Goal: Communication & Community: Answer question/provide support

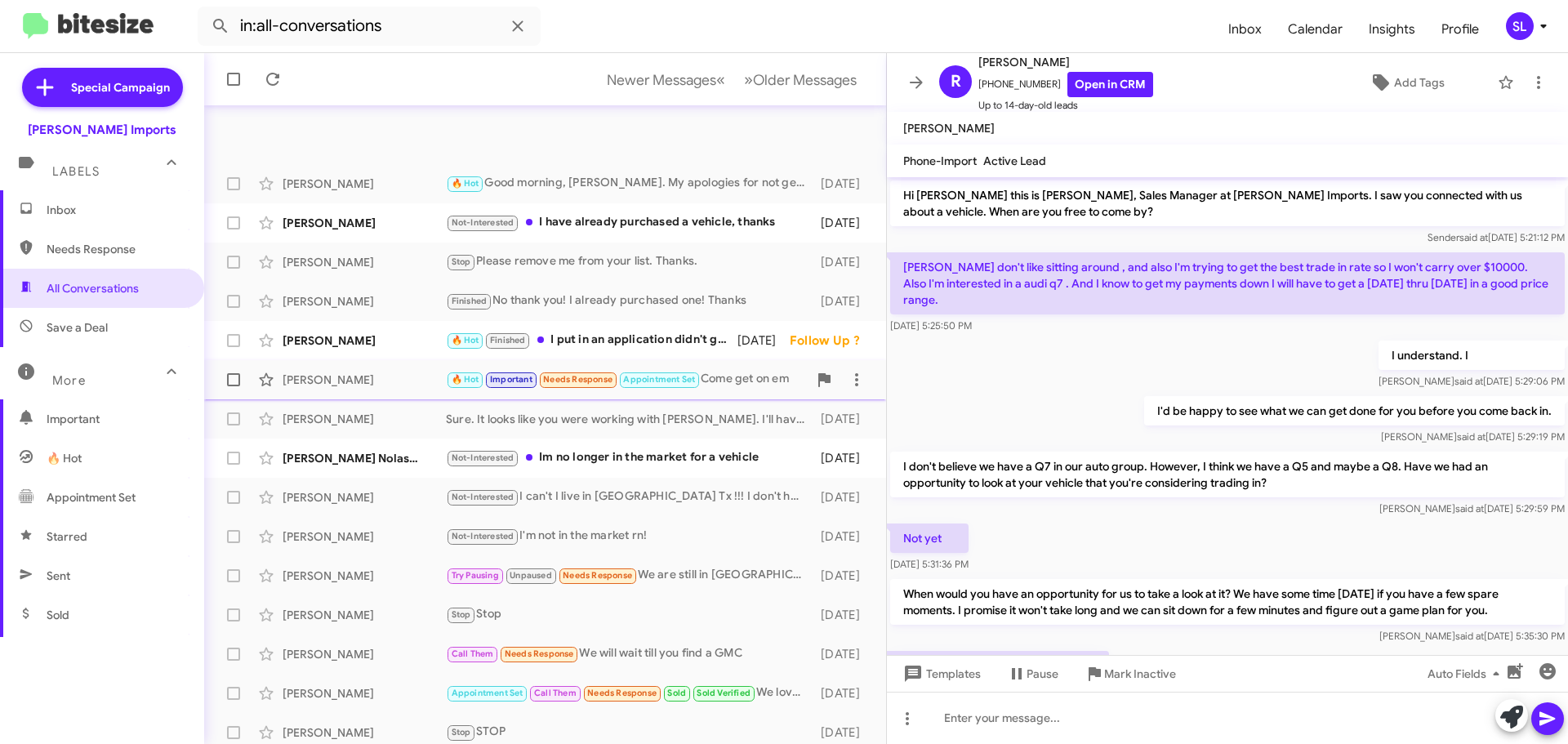
scroll to position [184, 0]
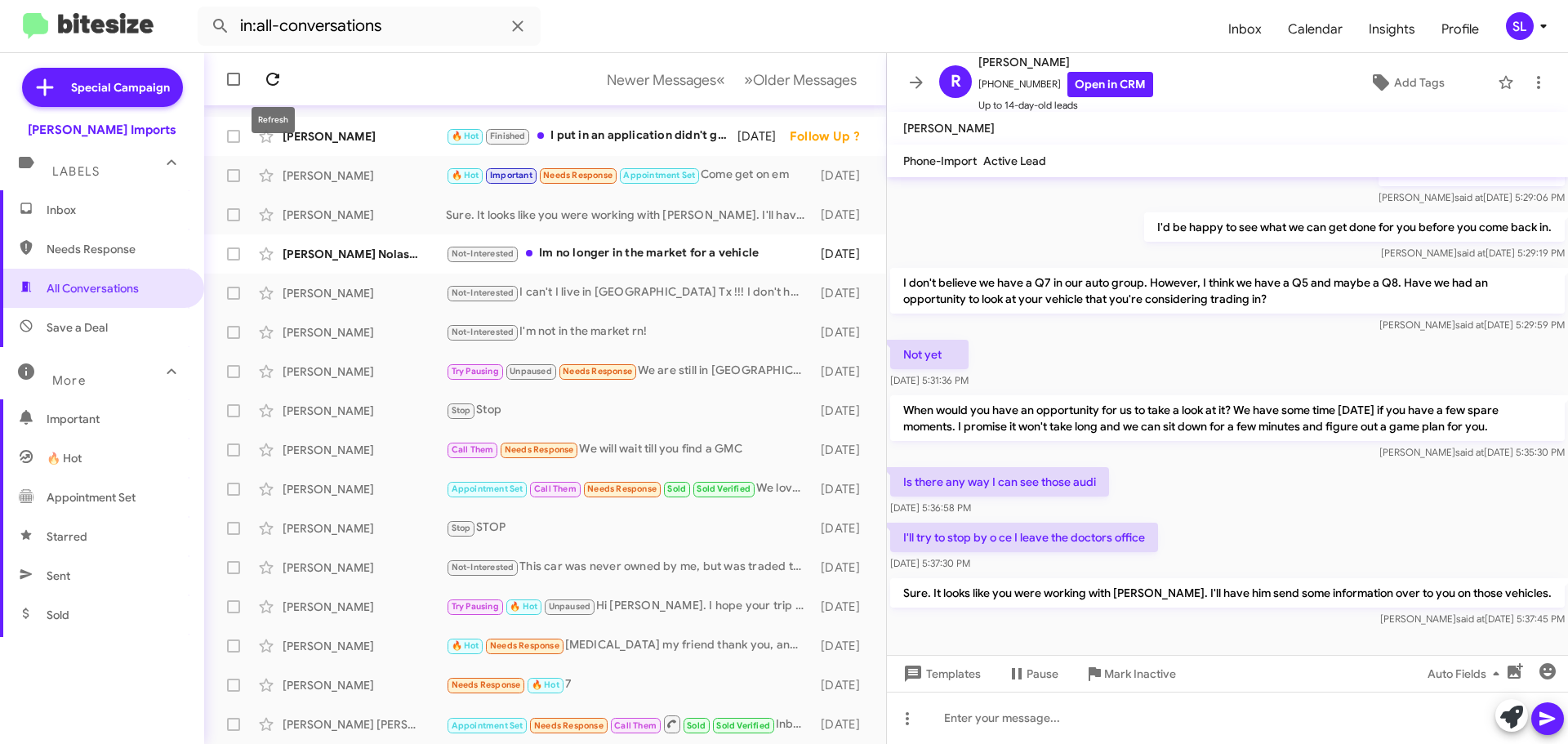
click at [276, 72] on icon at bounding box center [273, 79] width 20 height 20
click at [114, 221] on span "Inbox" at bounding box center [102, 210] width 204 height 39
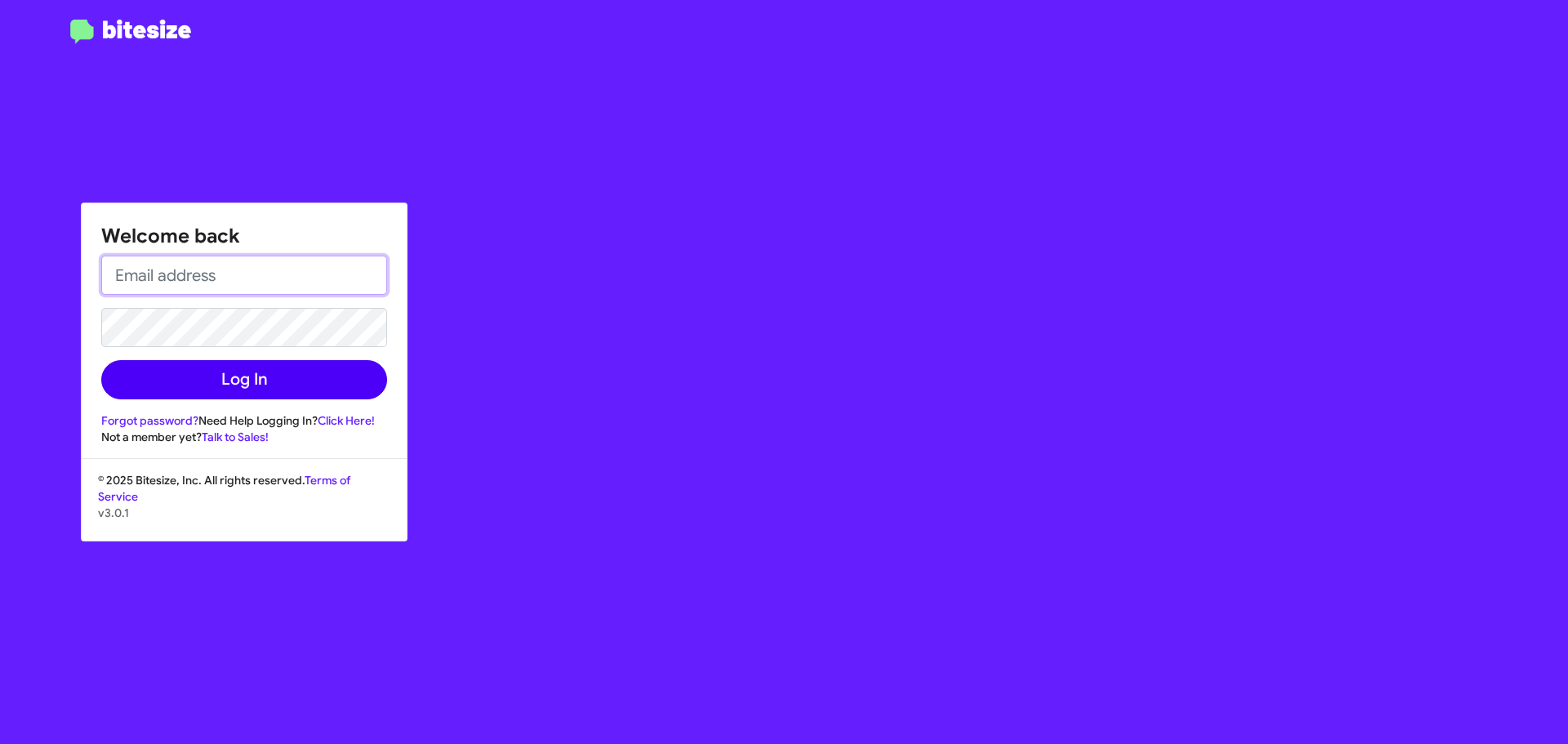
type input "[EMAIL_ADDRESS][DOMAIN_NAME]"
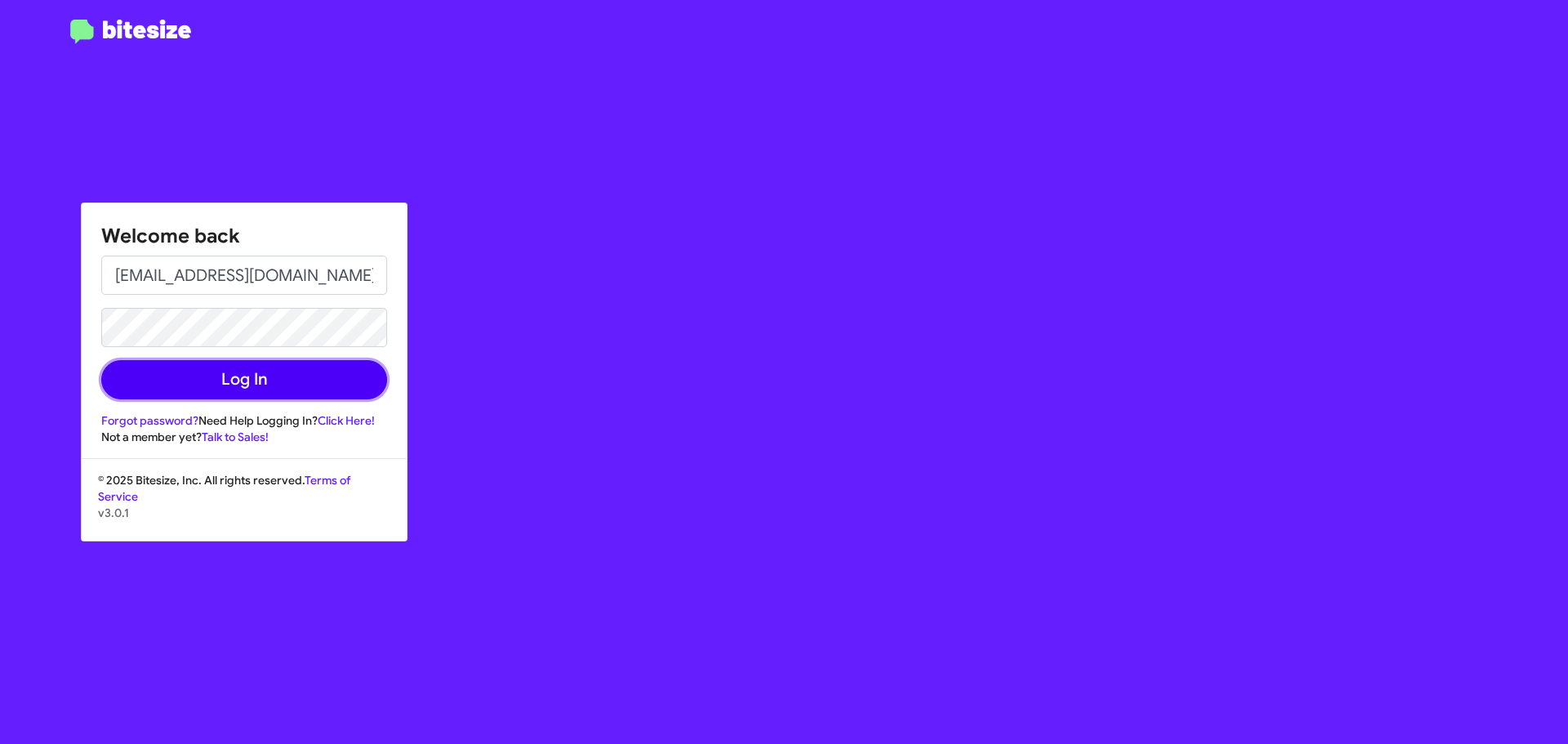
click at [238, 376] on button "Log In" at bounding box center [244, 380] width 286 height 39
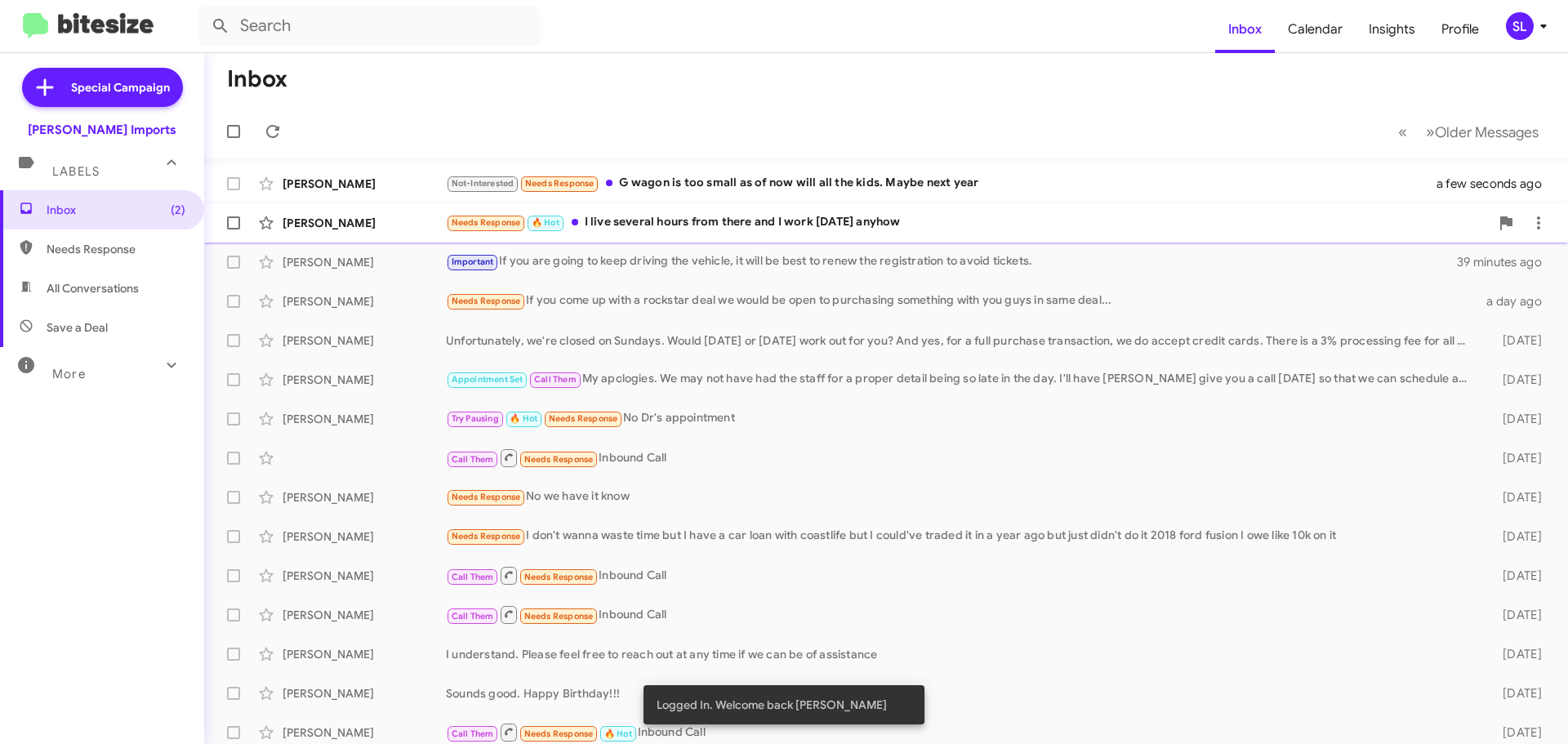
click at [698, 224] on div "Needs Response 🔥 Hot I live several hours from there and I work [DATE] anyhow" at bounding box center [967, 222] width 1044 height 19
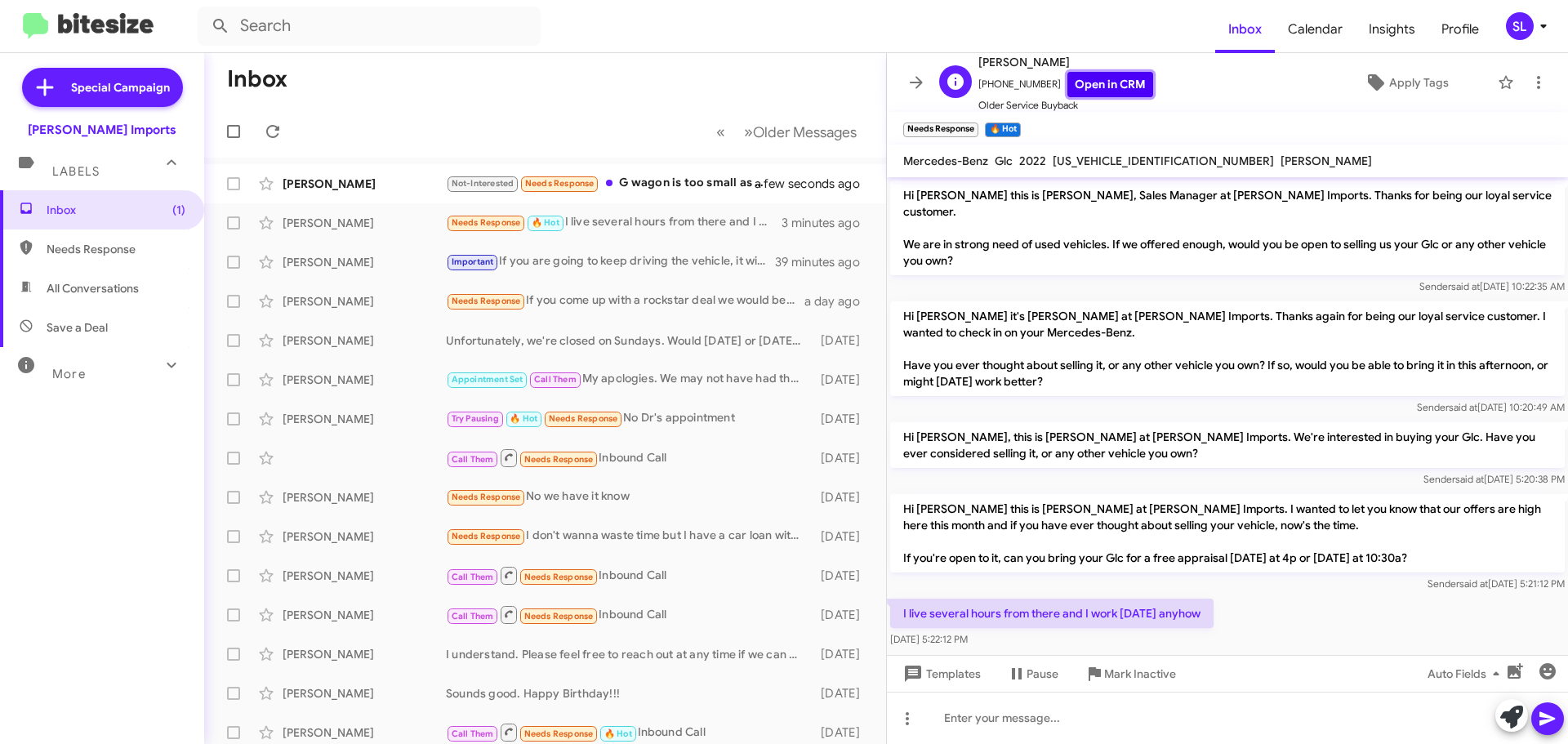
click at [1105, 90] on link "Open in CRM" at bounding box center [1110, 85] width 85 height 26
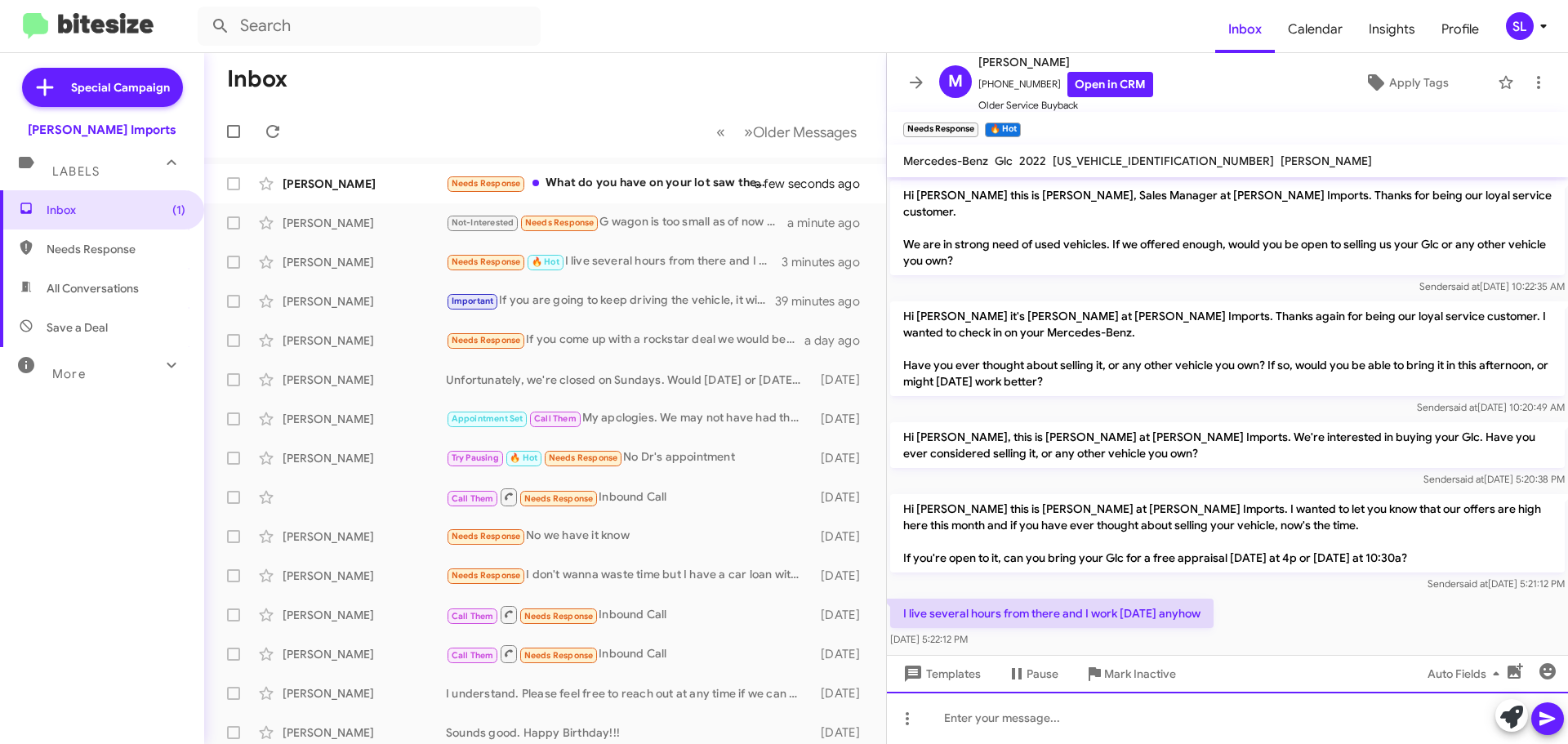
click at [1050, 723] on div at bounding box center [1227, 717] width 681 height 52
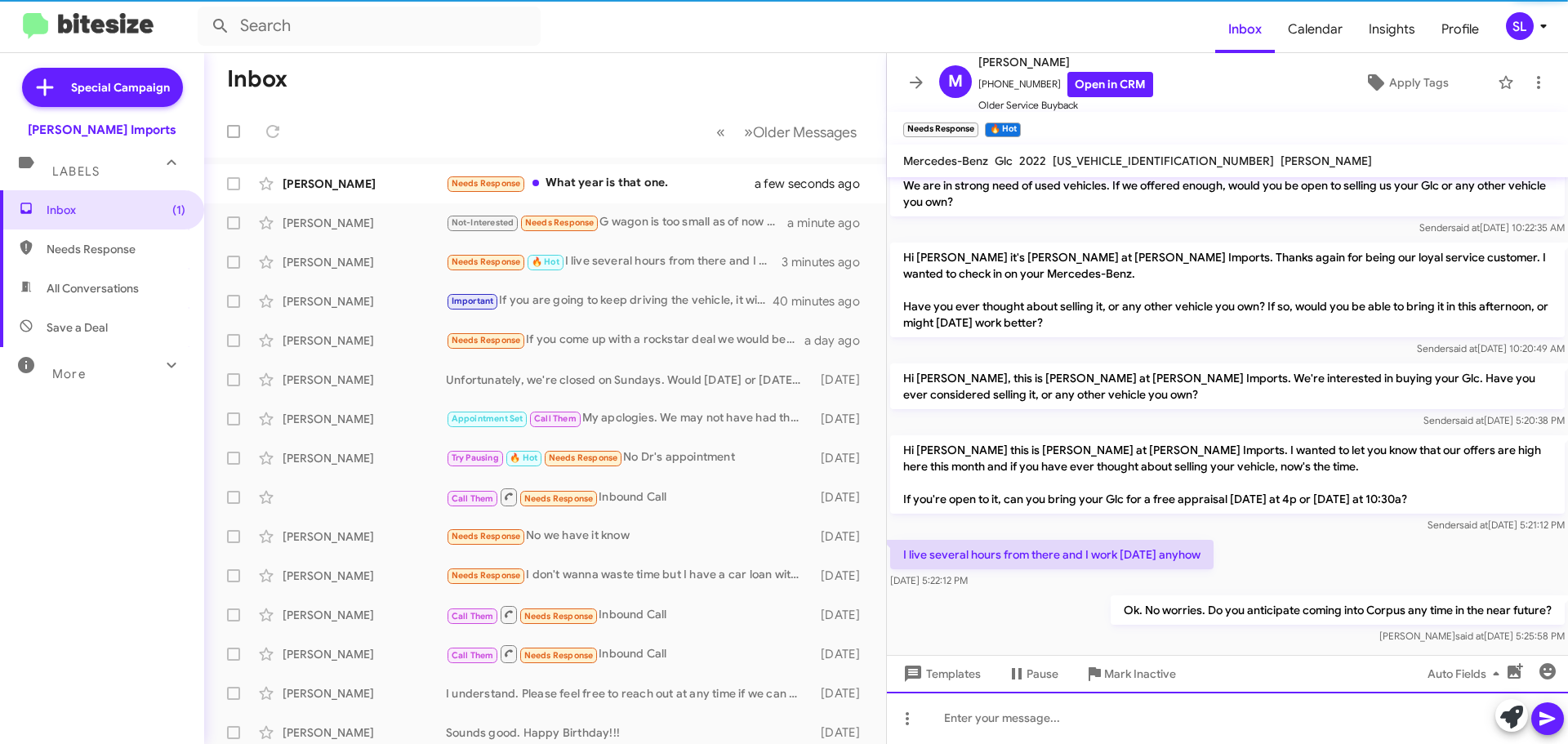
scroll to position [60, 0]
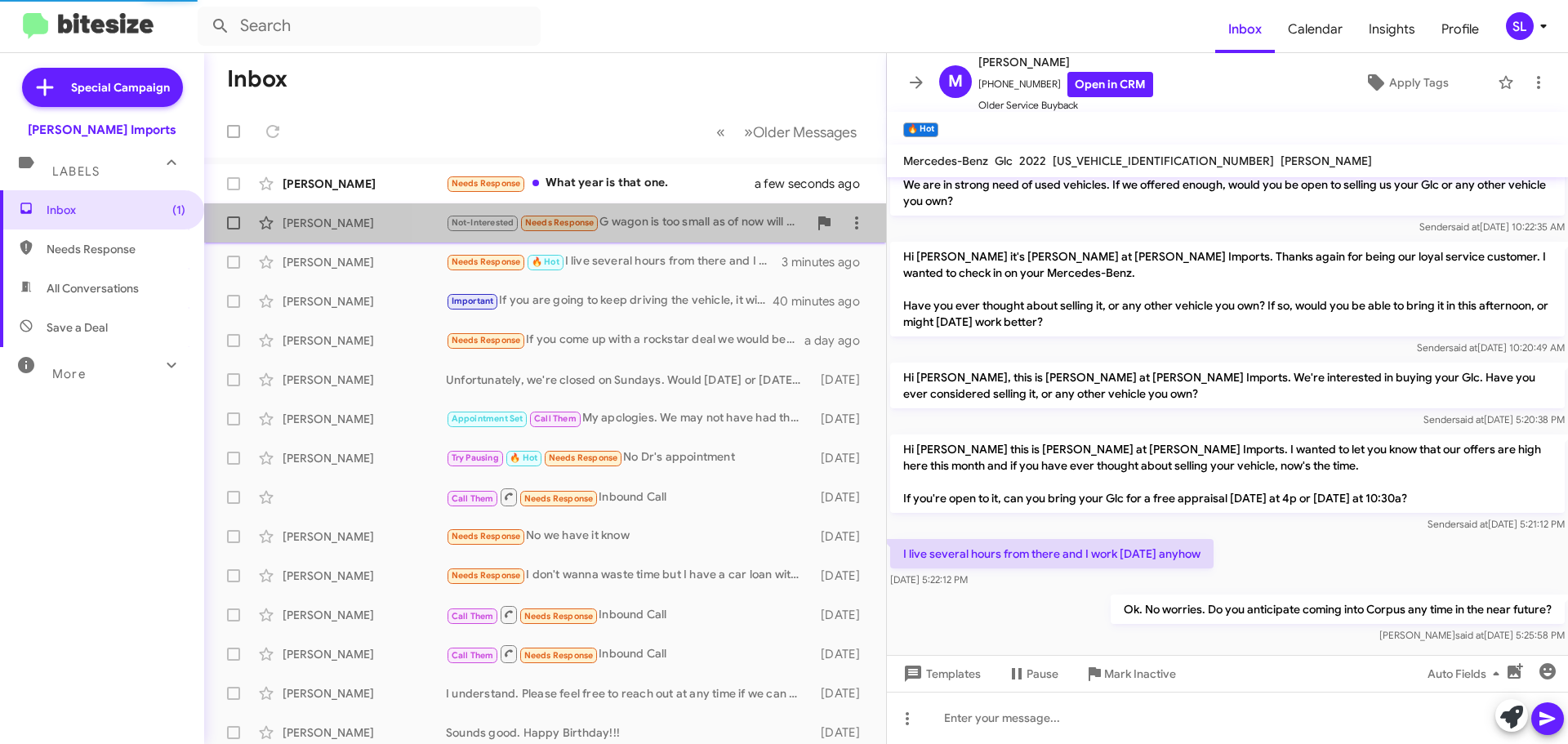
click at [643, 223] on div "Not-Interested Needs Response G wagon is too small as of now will all the kids.…" at bounding box center [626, 222] width 362 height 19
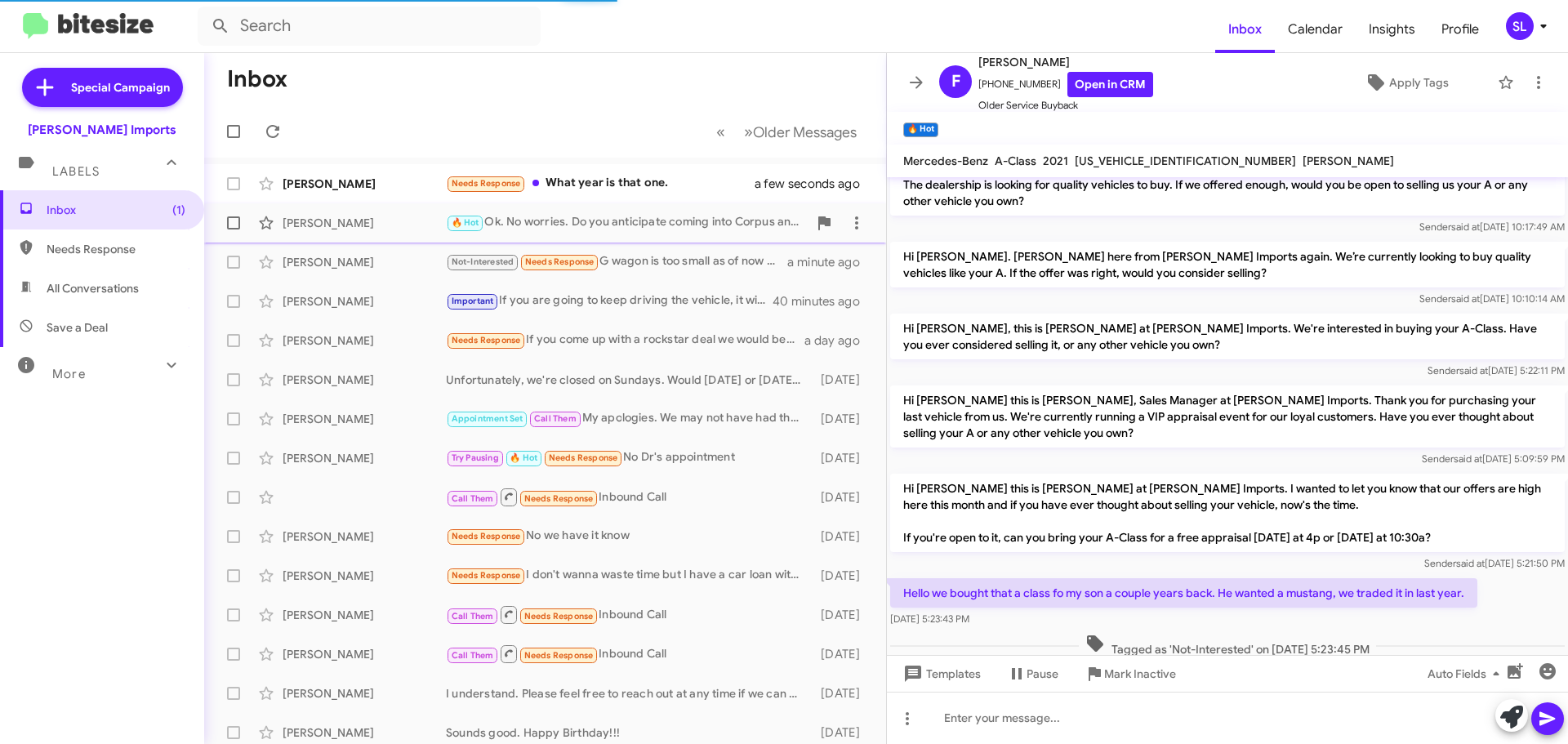
scroll to position [197, 0]
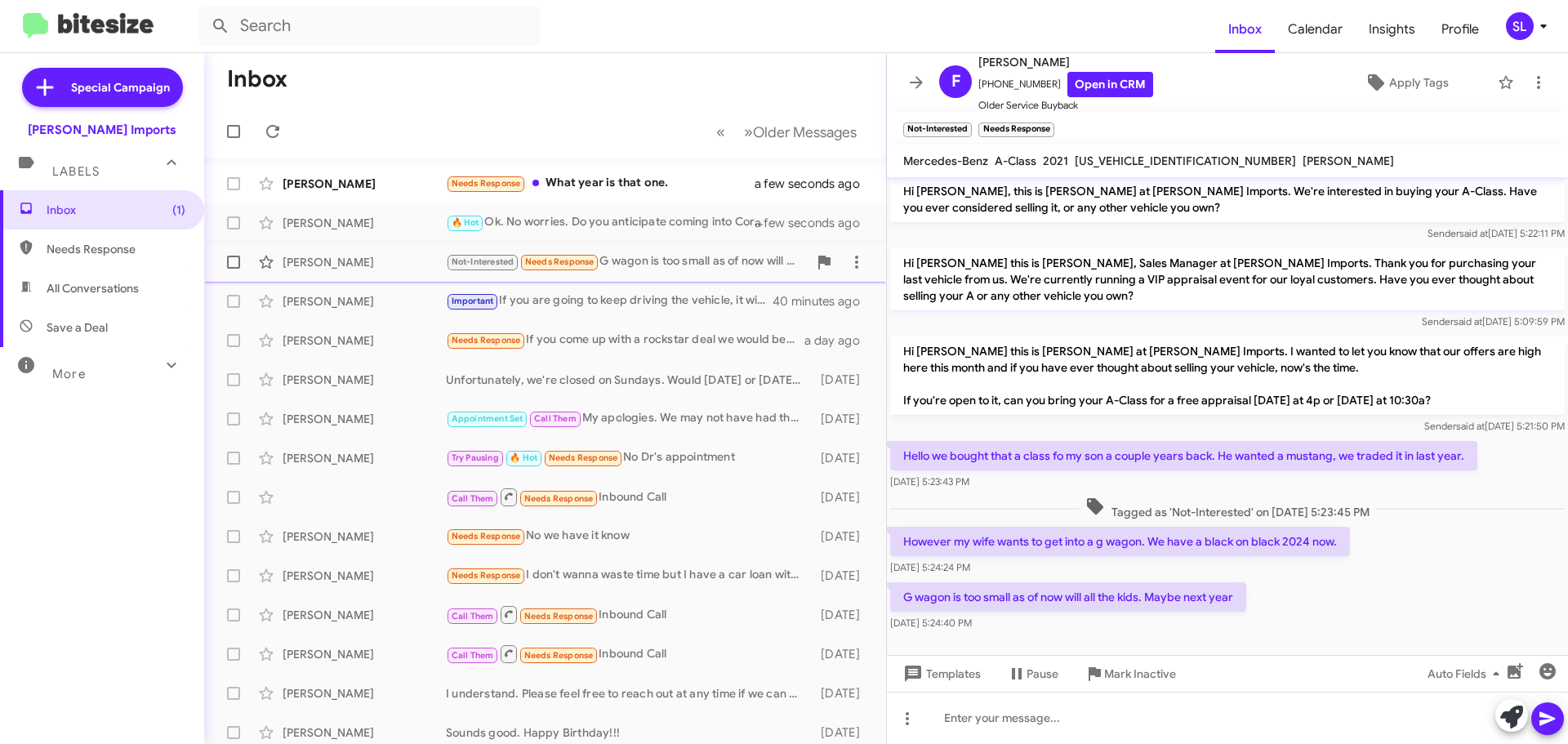
click at [658, 257] on div "Not-Interested Needs Response G wagon is too small as of now will all the kids.…" at bounding box center [626, 262] width 362 height 19
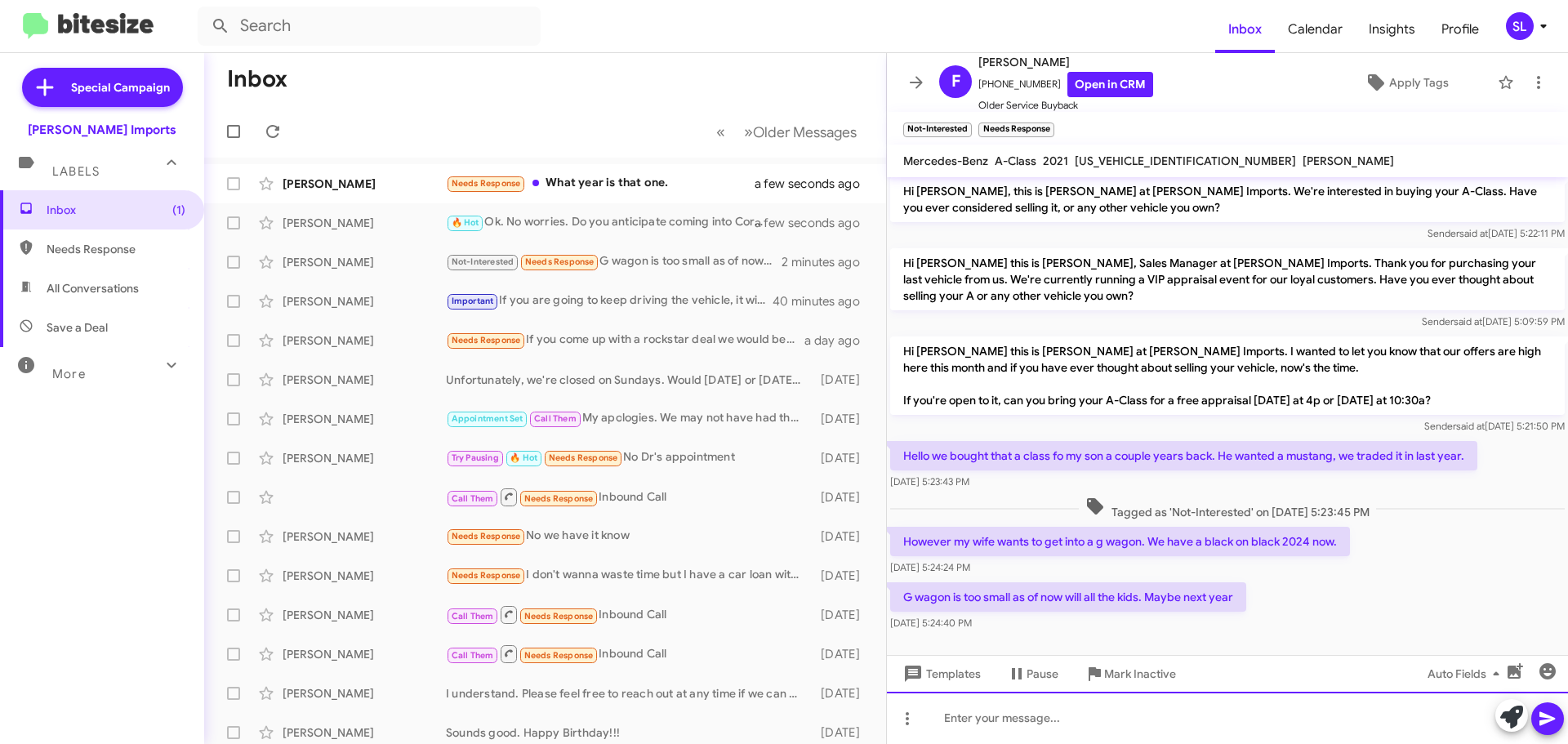
click at [1050, 717] on div at bounding box center [1227, 717] width 681 height 52
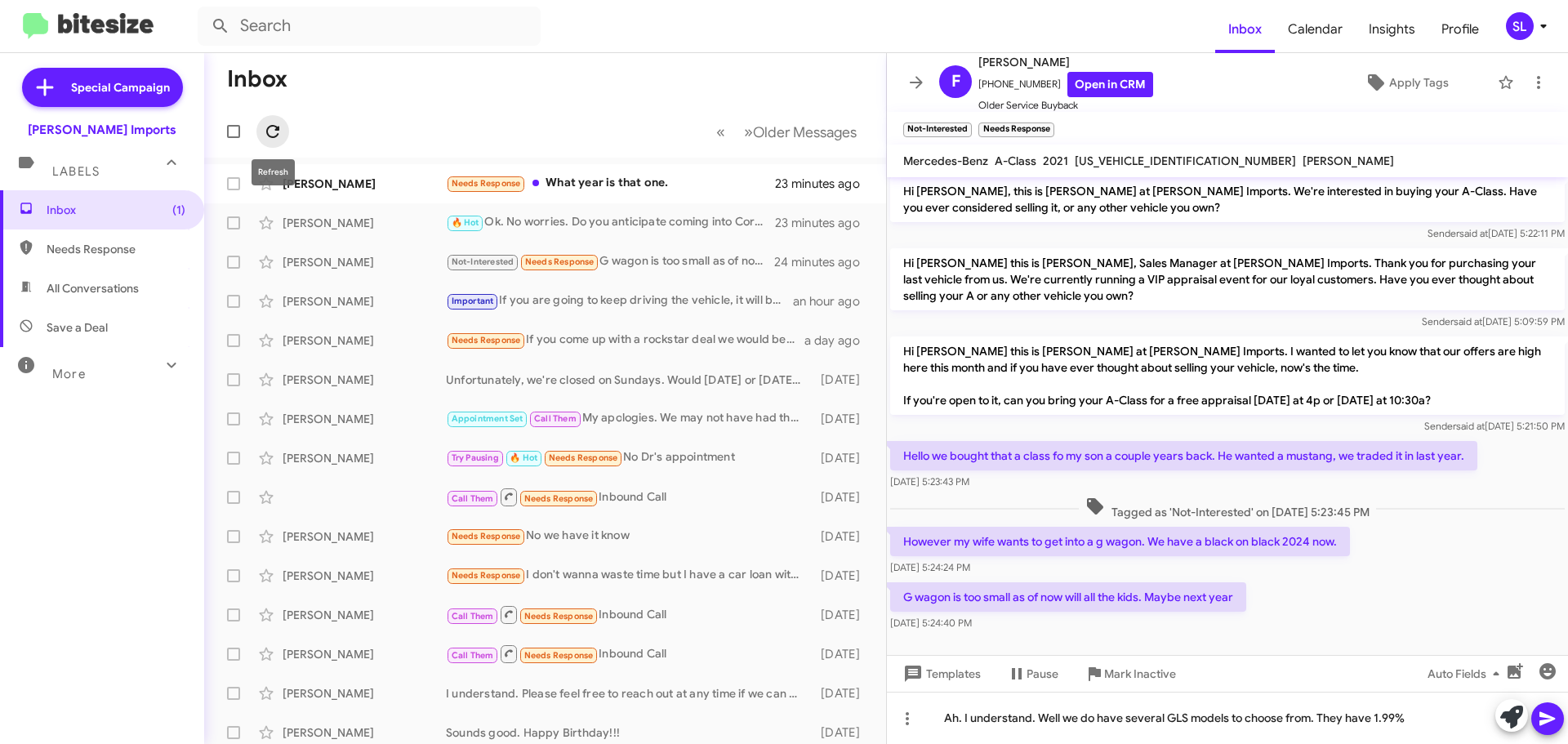
click at [270, 125] on icon at bounding box center [273, 131] width 20 height 20
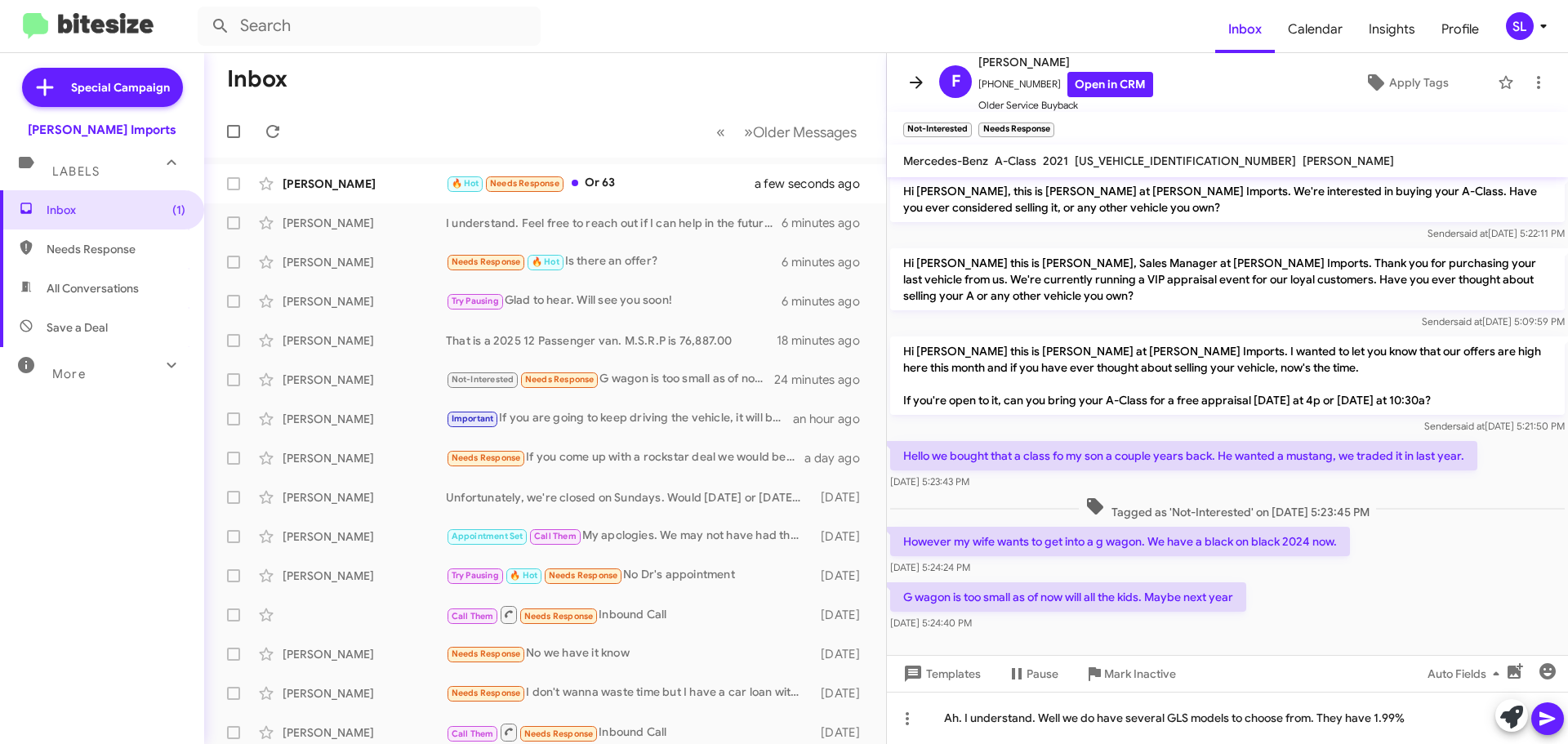
click at [914, 83] on icon at bounding box center [916, 82] width 13 height 12
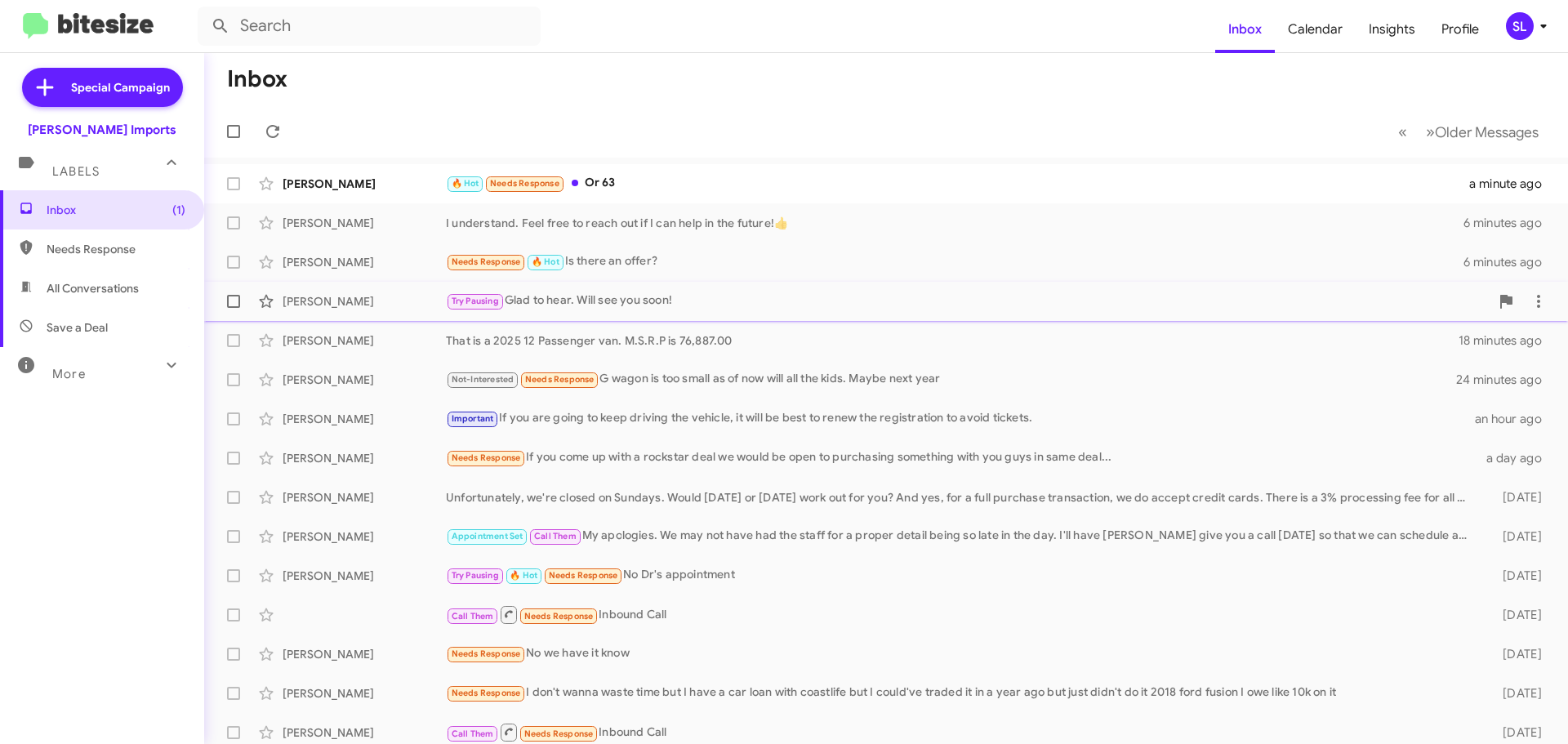
click at [717, 300] on div "Try Pausing Glad to hear. Will see you soon!" at bounding box center [967, 301] width 1044 height 19
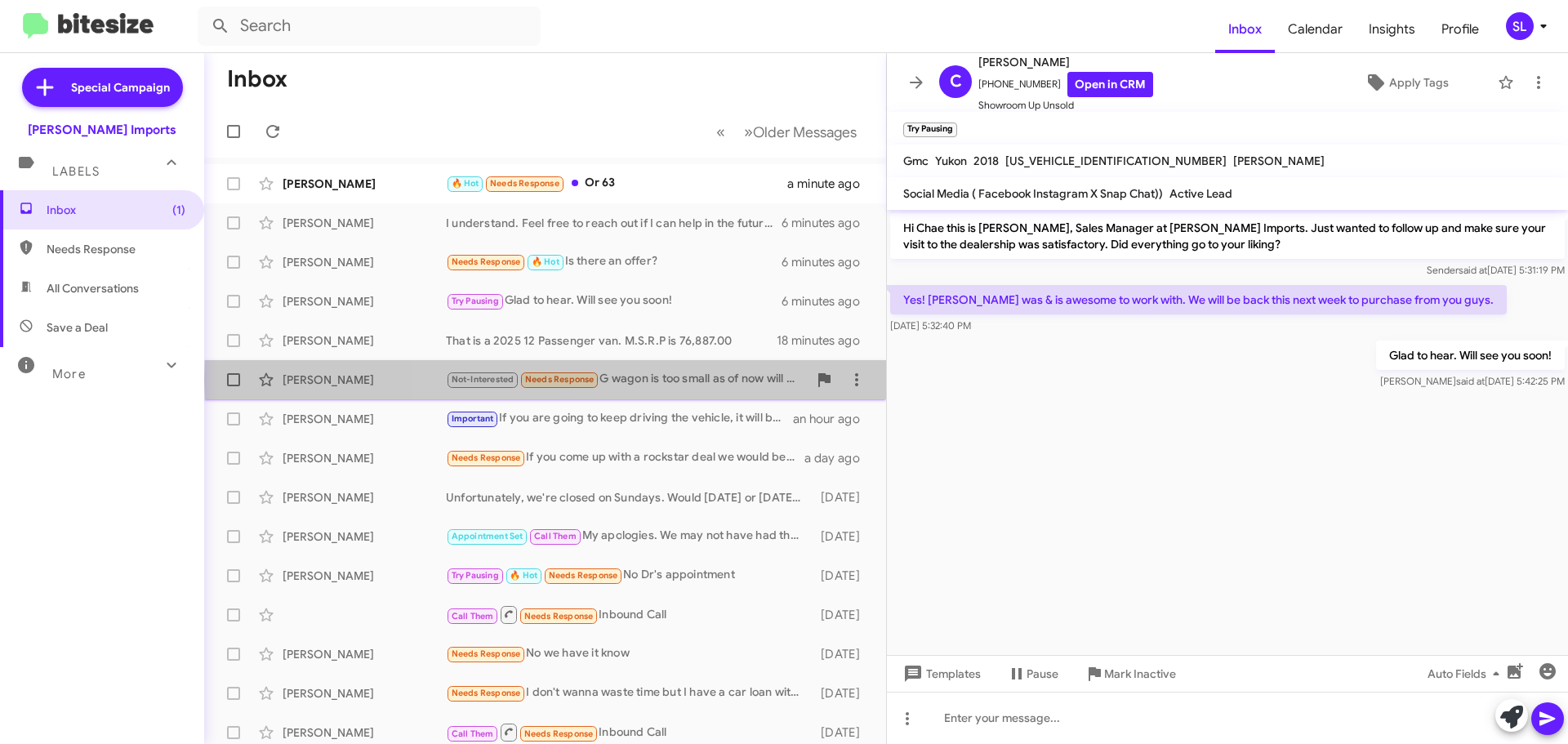
click at [663, 380] on div "Not-Interested Needs Response G wagon is too small as of now will all the kids.…" at bounding box center [626, 380] width 362 height 19
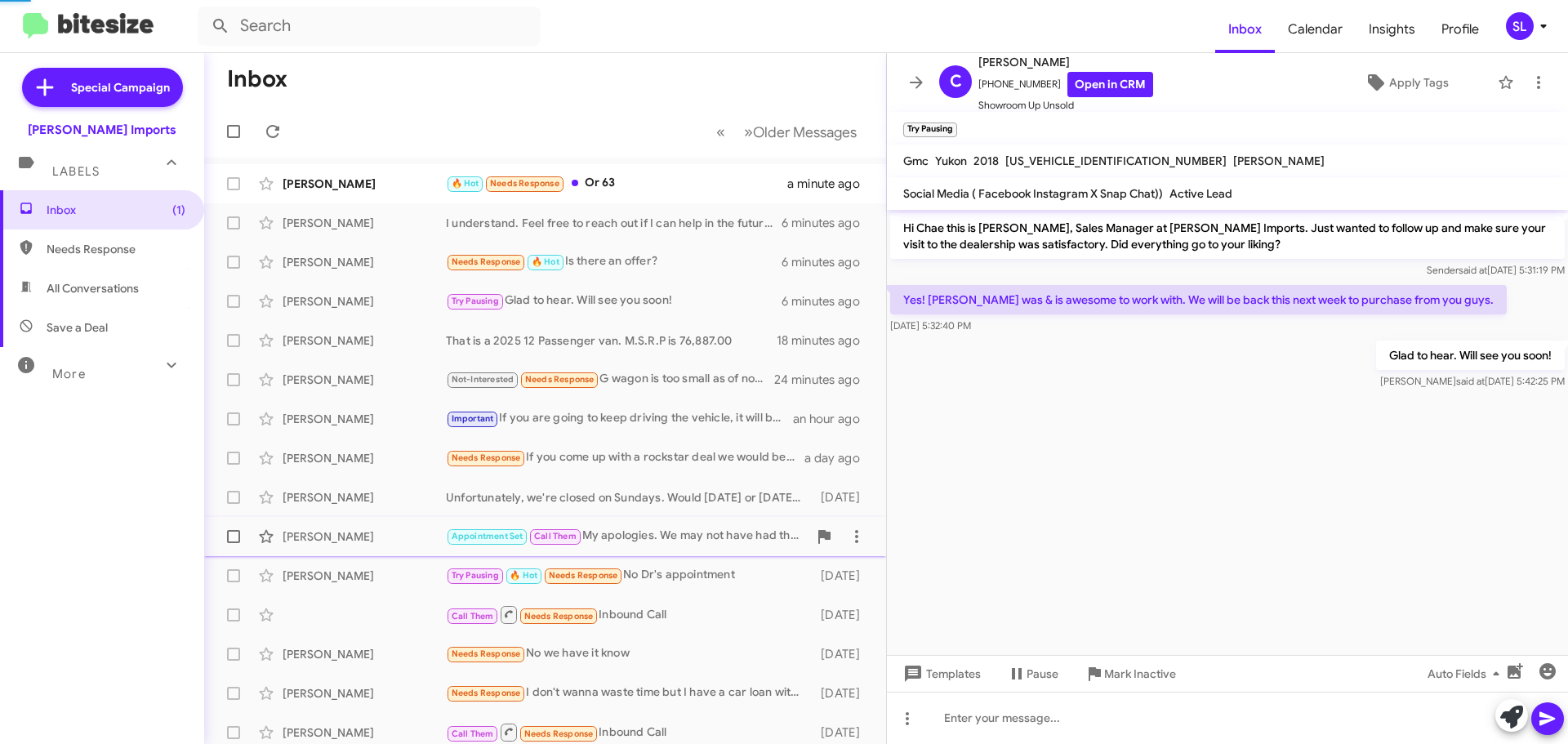
scroll to position [197, 0]
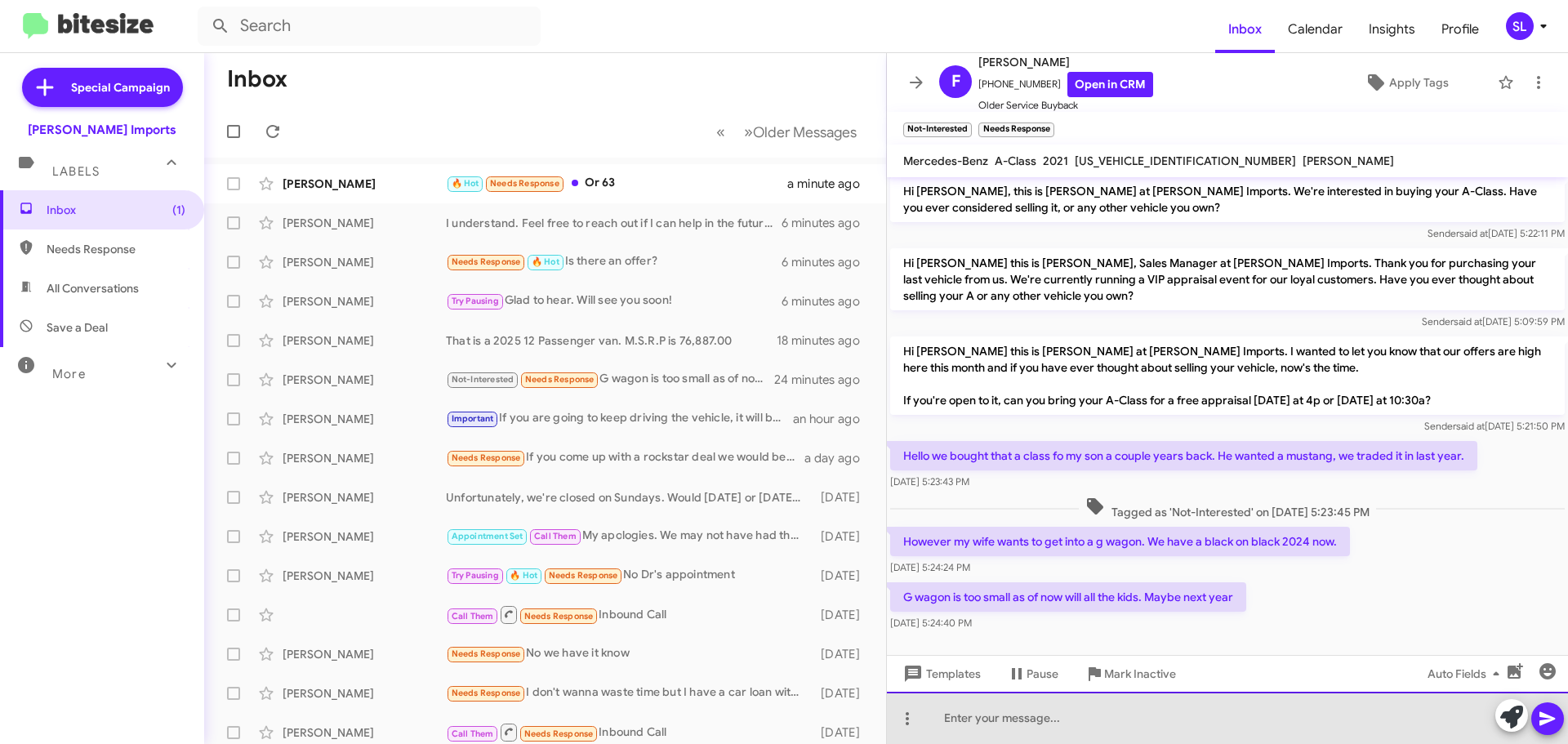
click at [1093, 717] on div at bounding box center [1227, 717] width 681 height 52
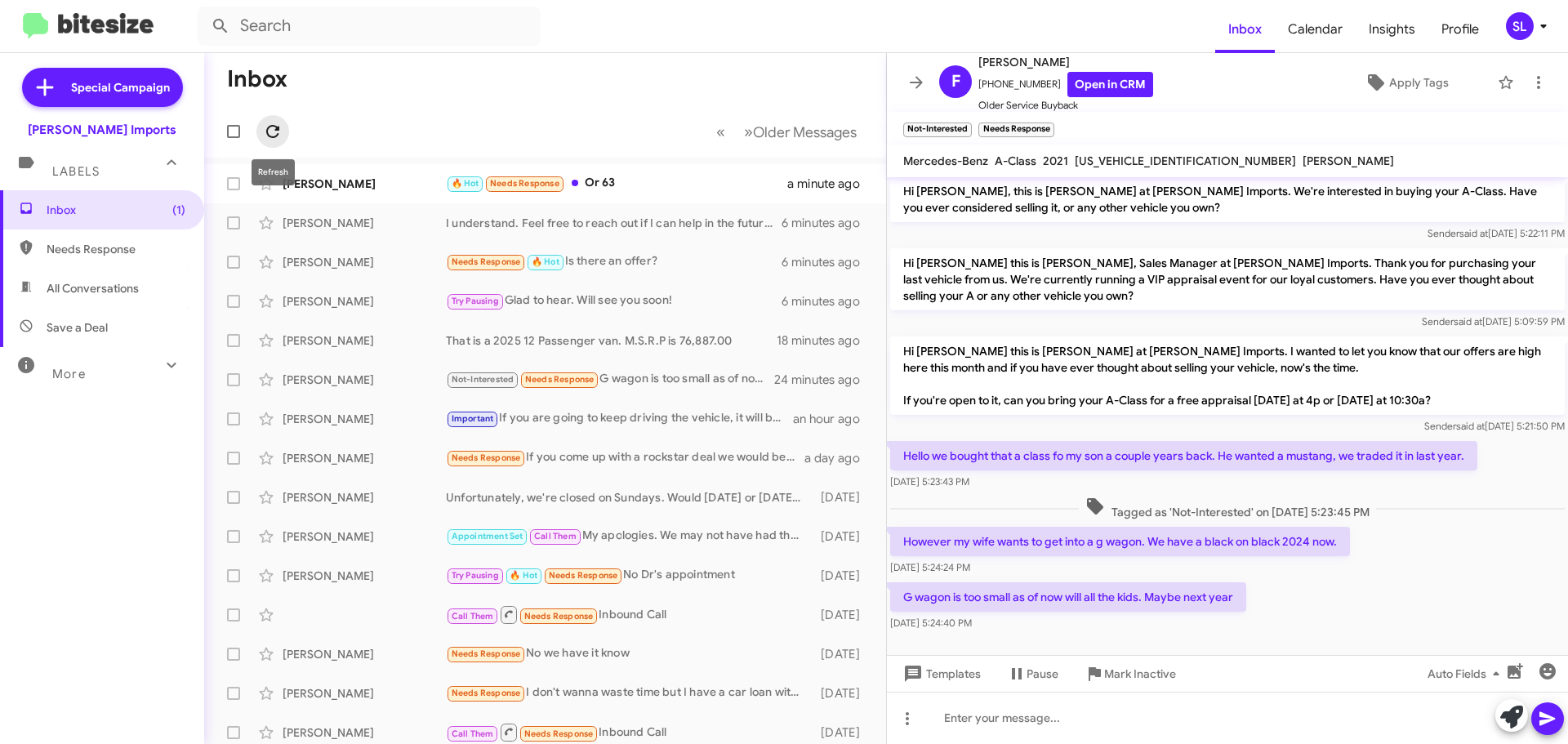
click at [275, 127] on icon at bounding box center [272, 131] width 13 height 13
click at [651, 258] on div "Needs Response 🔥 Hot Is there an offer?" at bounding box center [626, 262] width 362 height 19
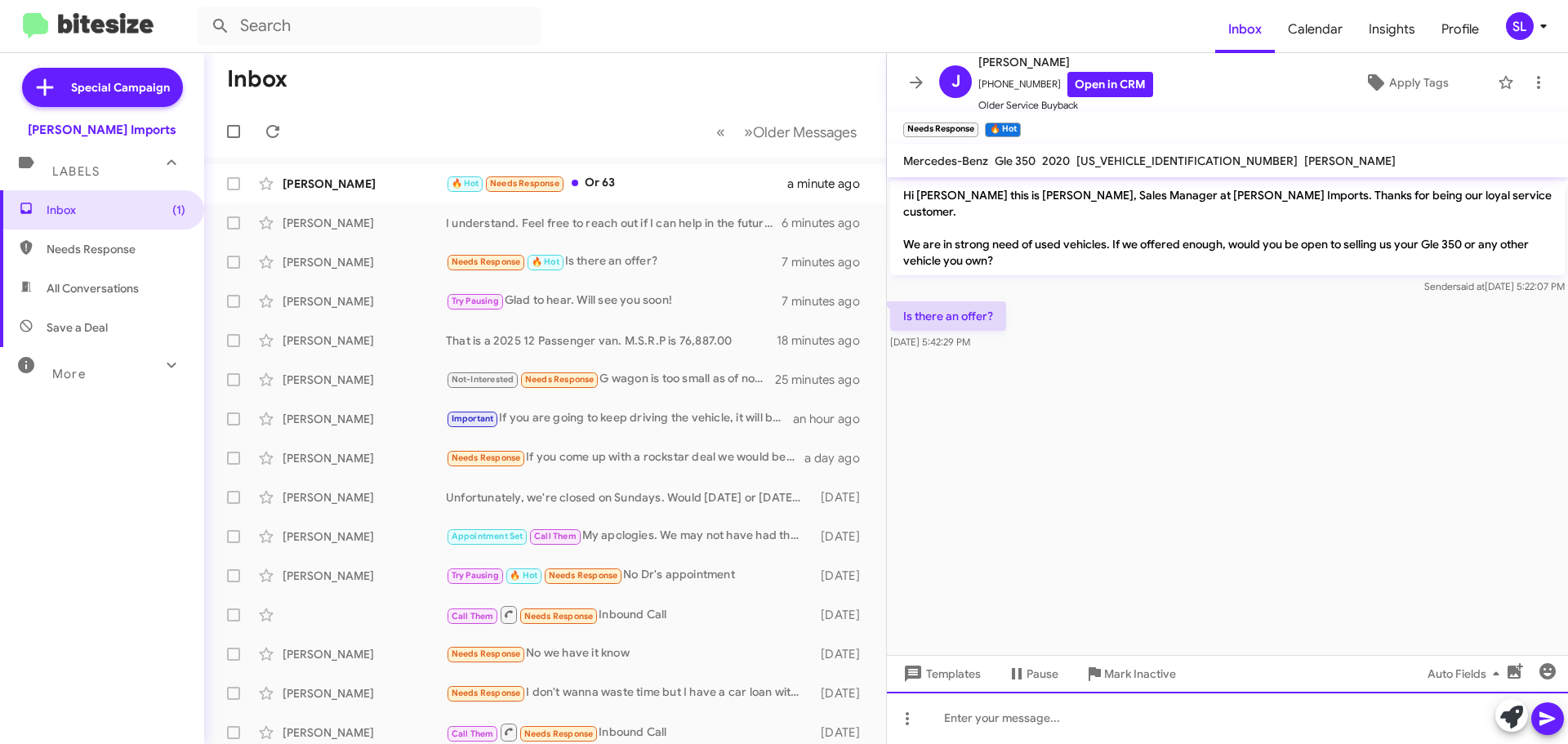
click at [1035, 717] on div at bounding box center [1227, 717] width 681 height 52
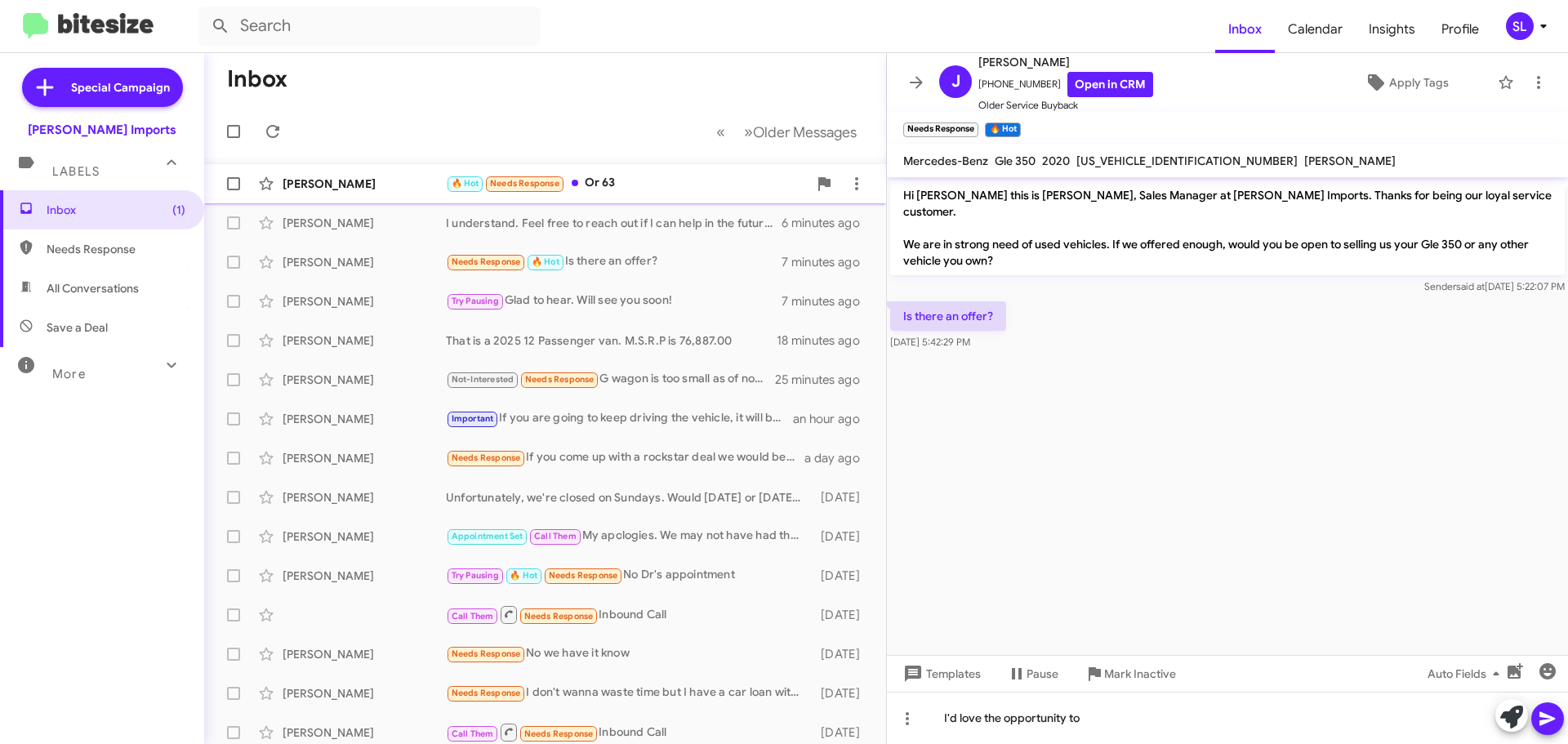
click at [678, 181] on div "🔥 Hot Needs Response Or 63" at bounding box center [626, 183] width 362 height 19
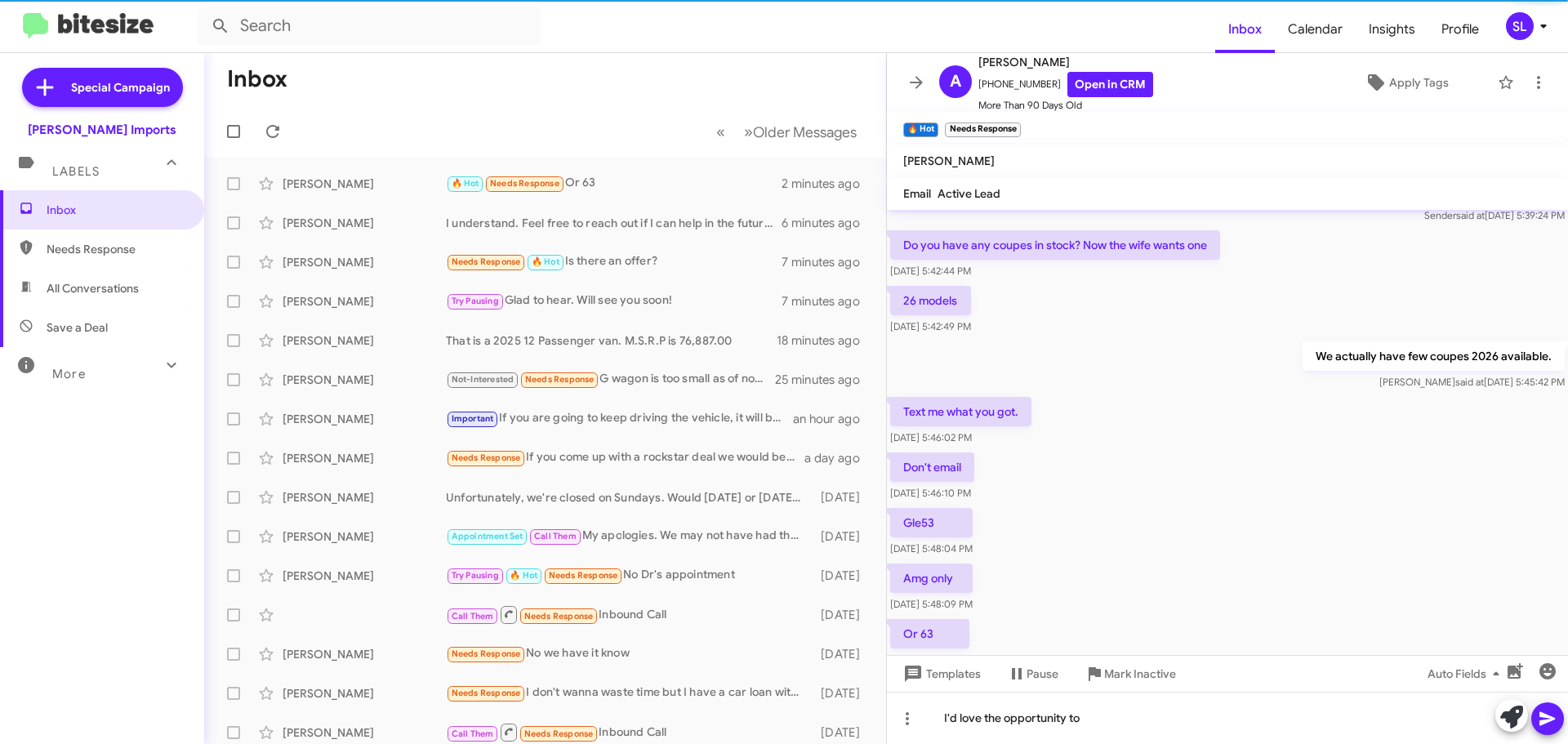
scroll to position [1297, 0]
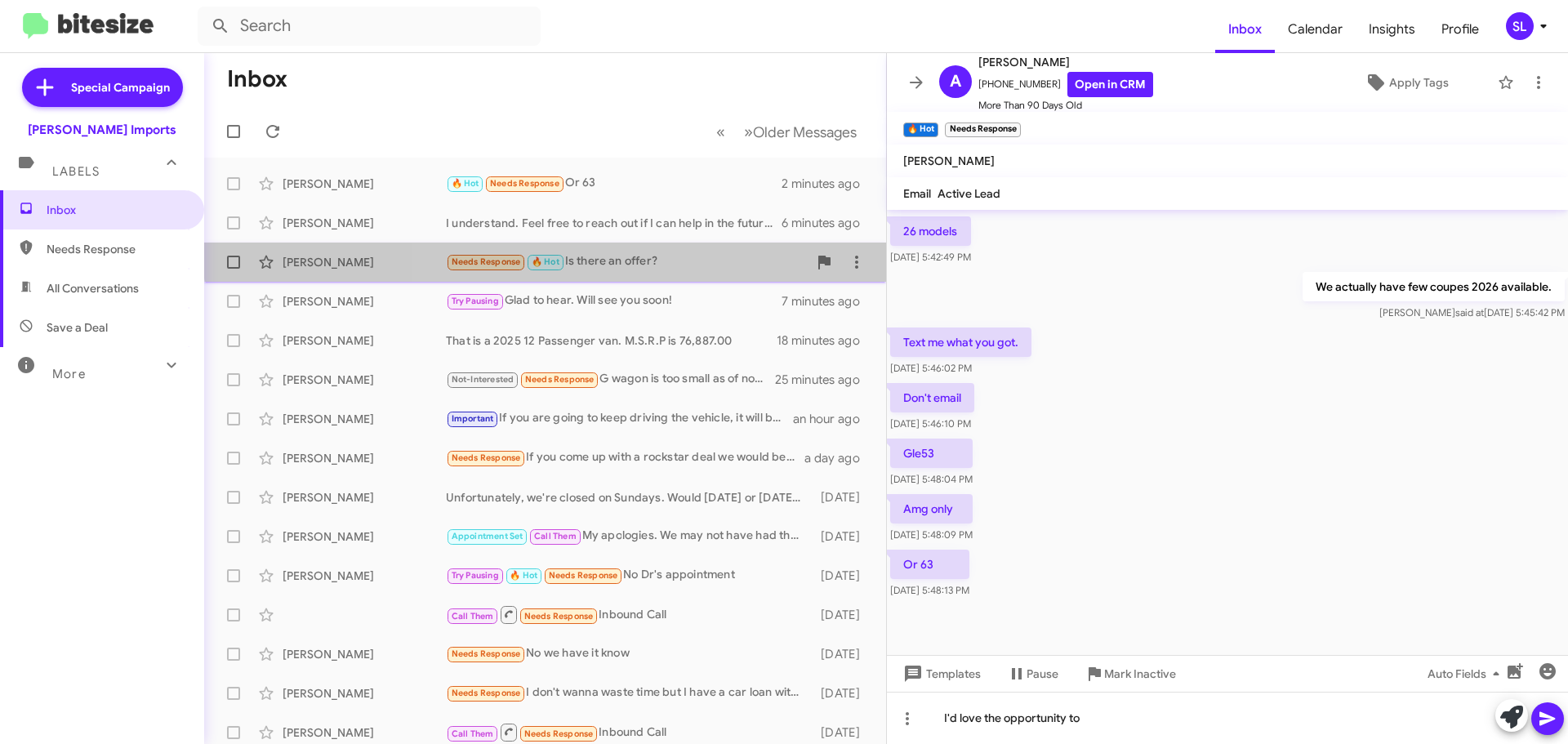
click at [669, 251] on div "[PERSON_NAME] Best Needs Response 🔥 Hot Is there an offer? 7 minutes ago" at bounding box center [545, 262] width 656 height 32
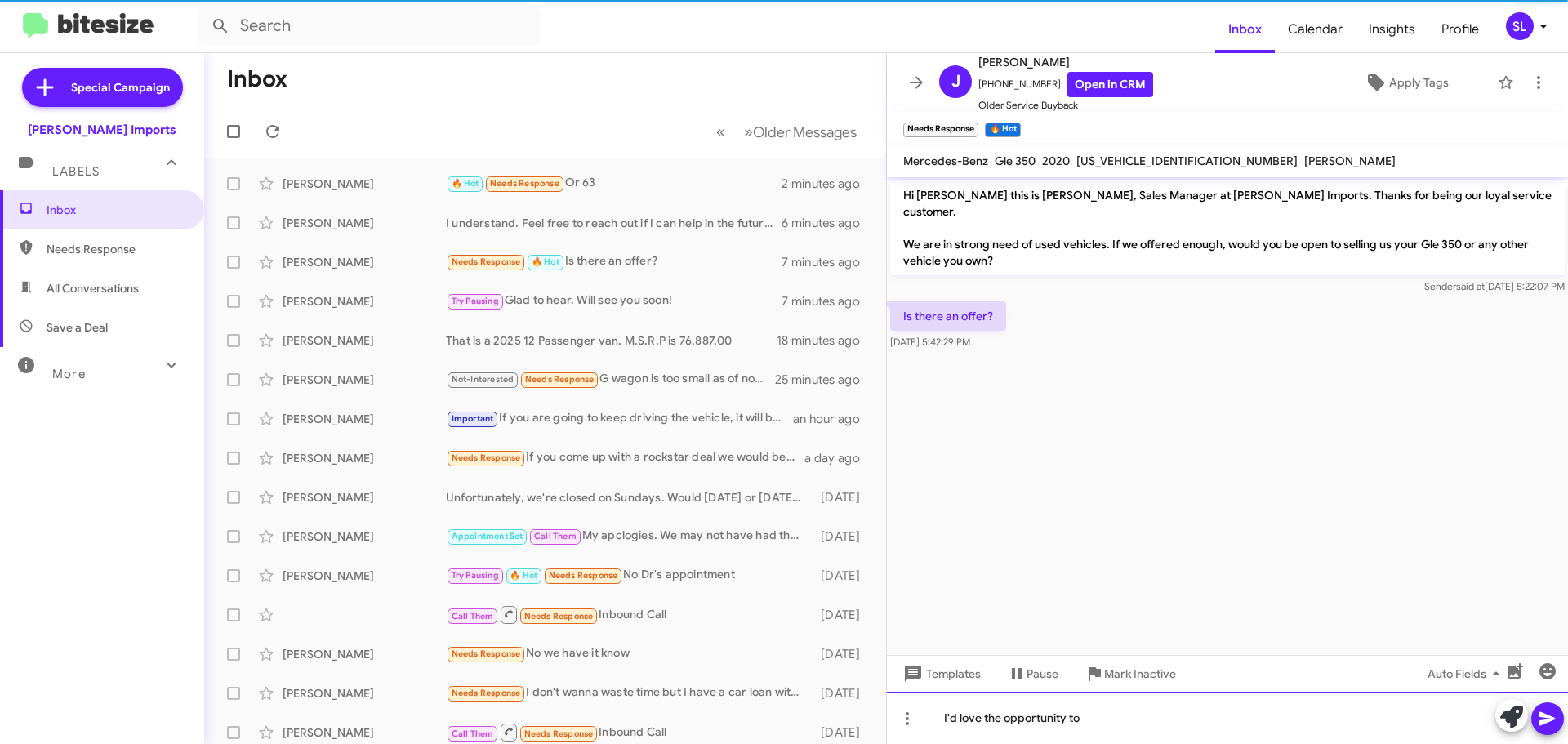
click at [1120, 724] on div "I'd love the opportunity to" at bounding box center [1227, 717] width 681 height 52
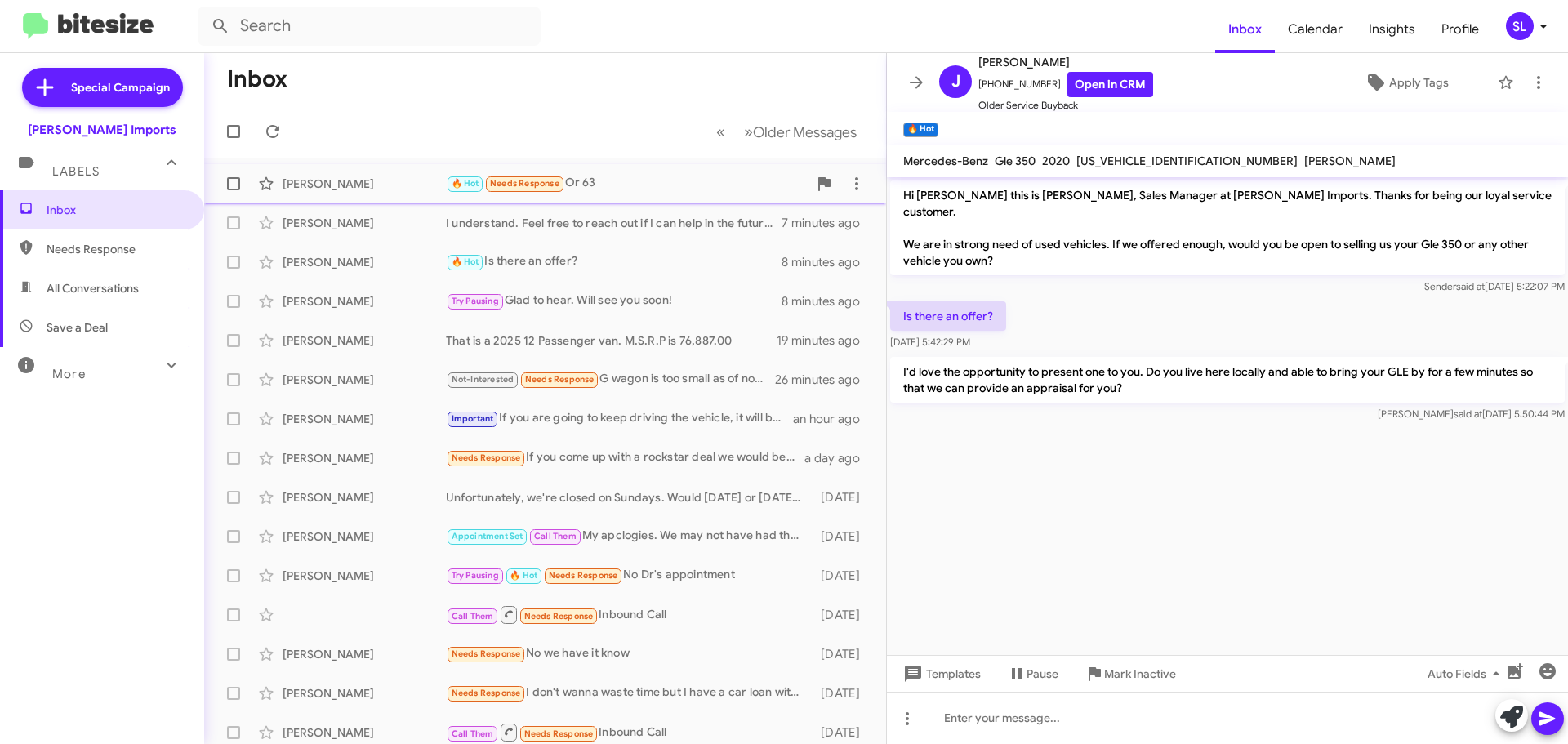
click at [616, 187] on div "🔥 Hot Needs Response Or 63" at bounding box center [626, 183] width 362 height 19
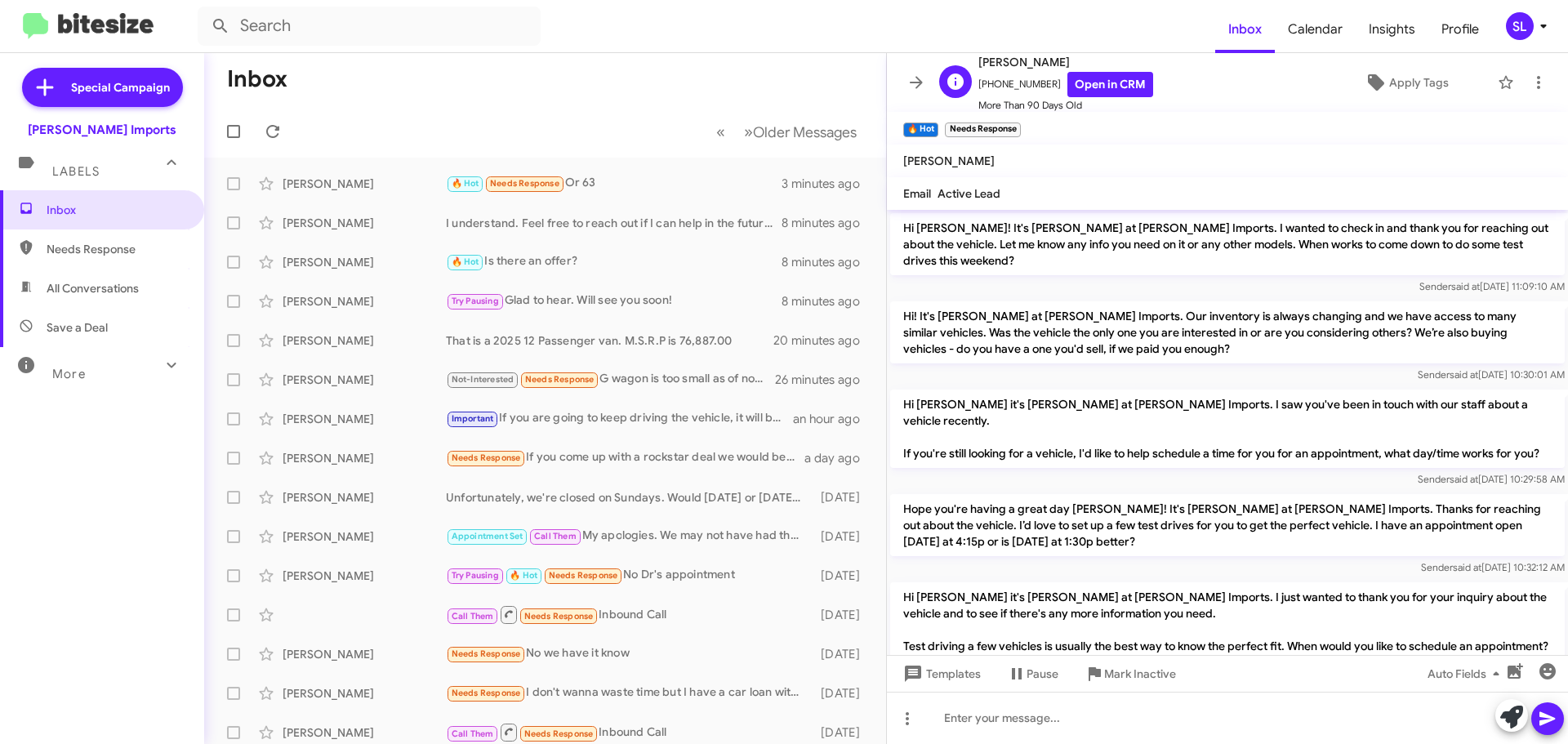
scroll to position [82, 0]
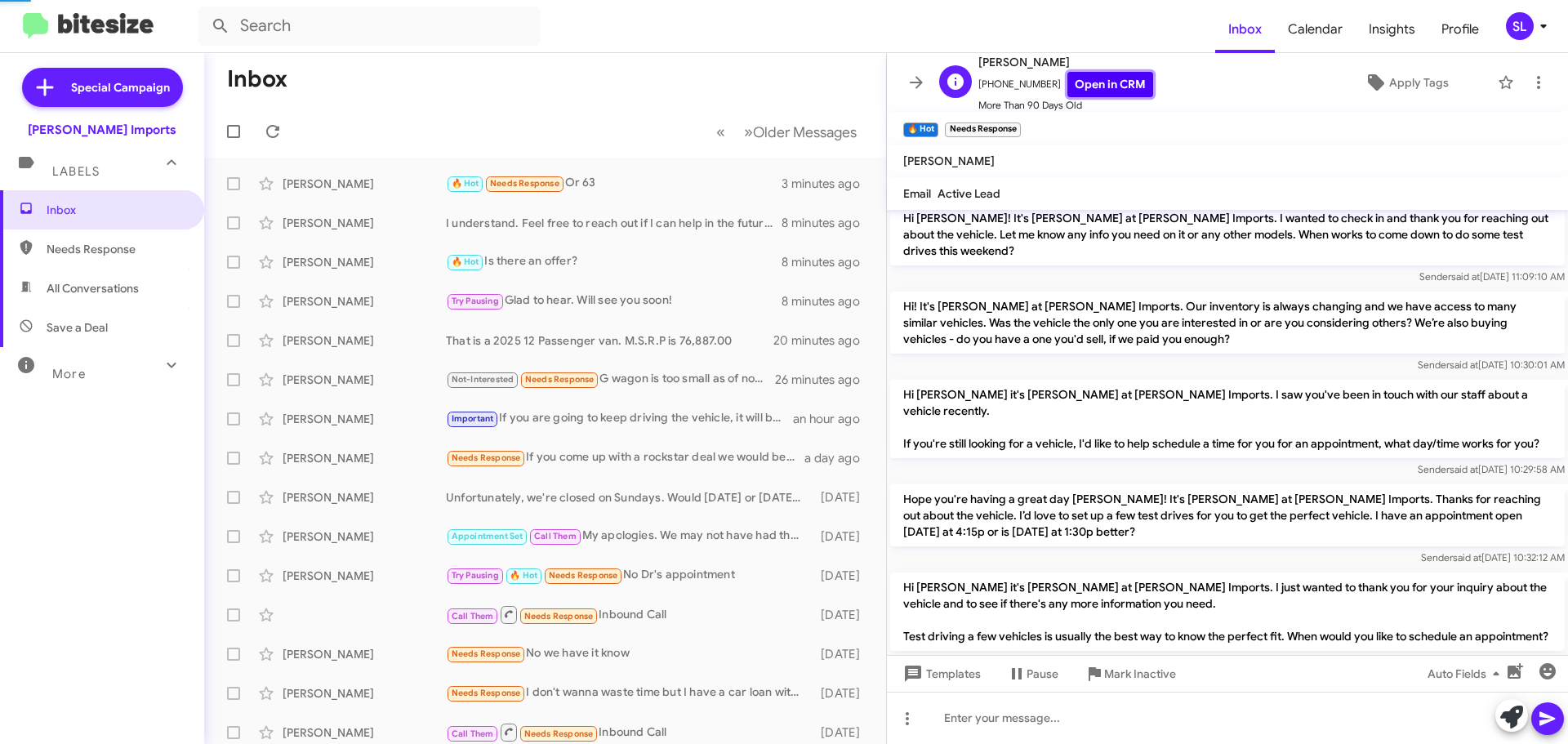
click at [1126, 81] on link "Open in CRM" at bounding box center [1110, 85] width 85 height 26
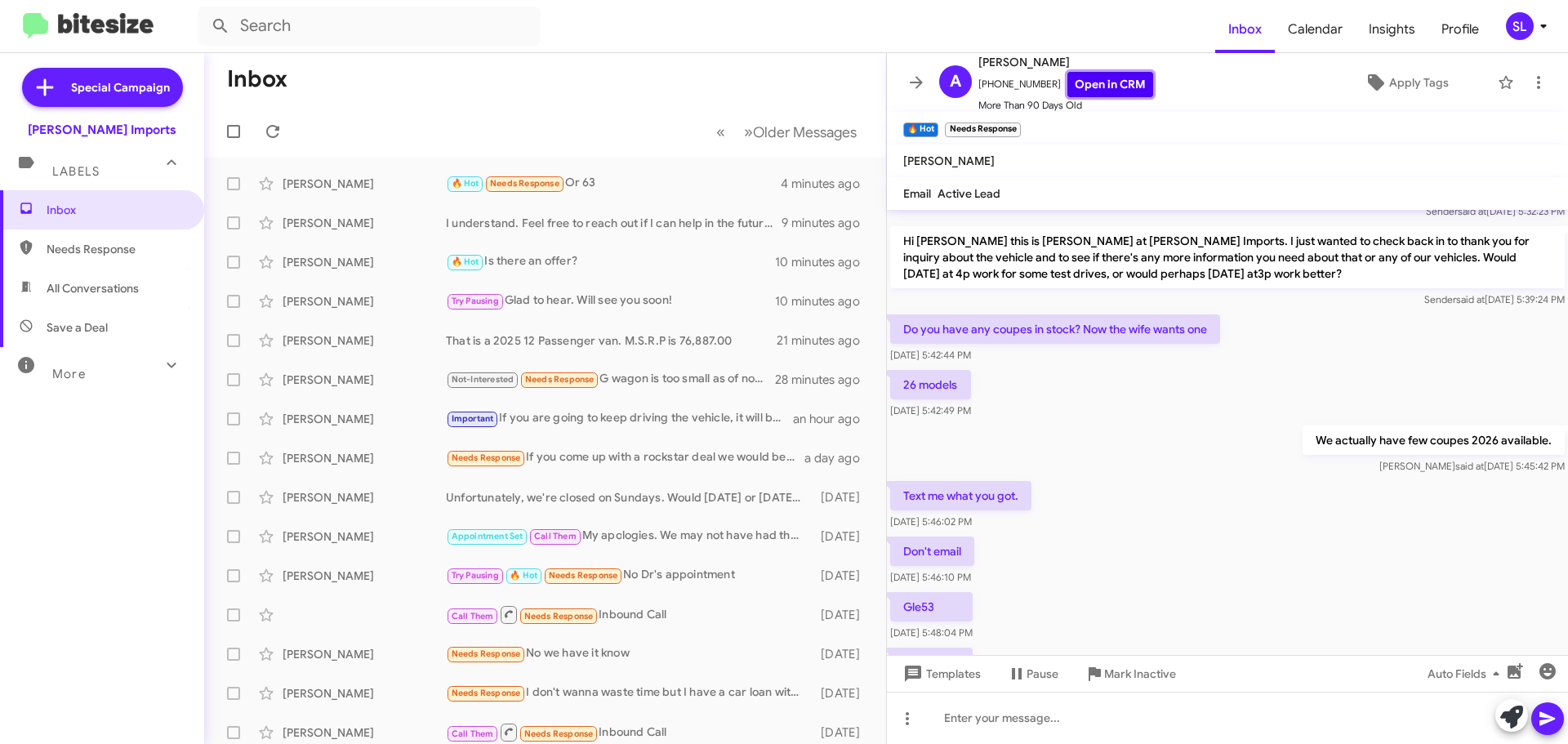
scroll to position [1297, 0]
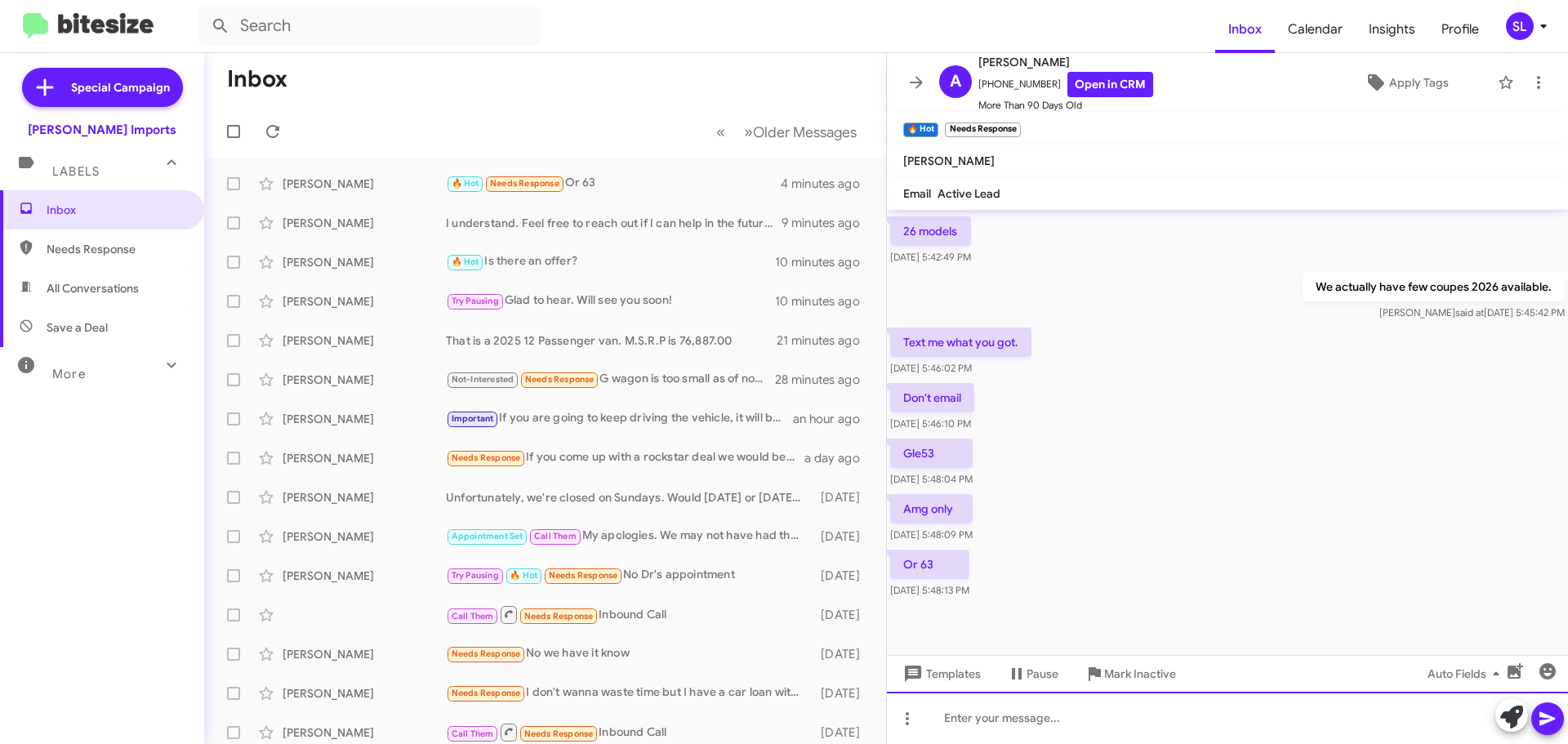
click at [1157, 731] on div at bounding box center [1227, 717] width 681 height 52
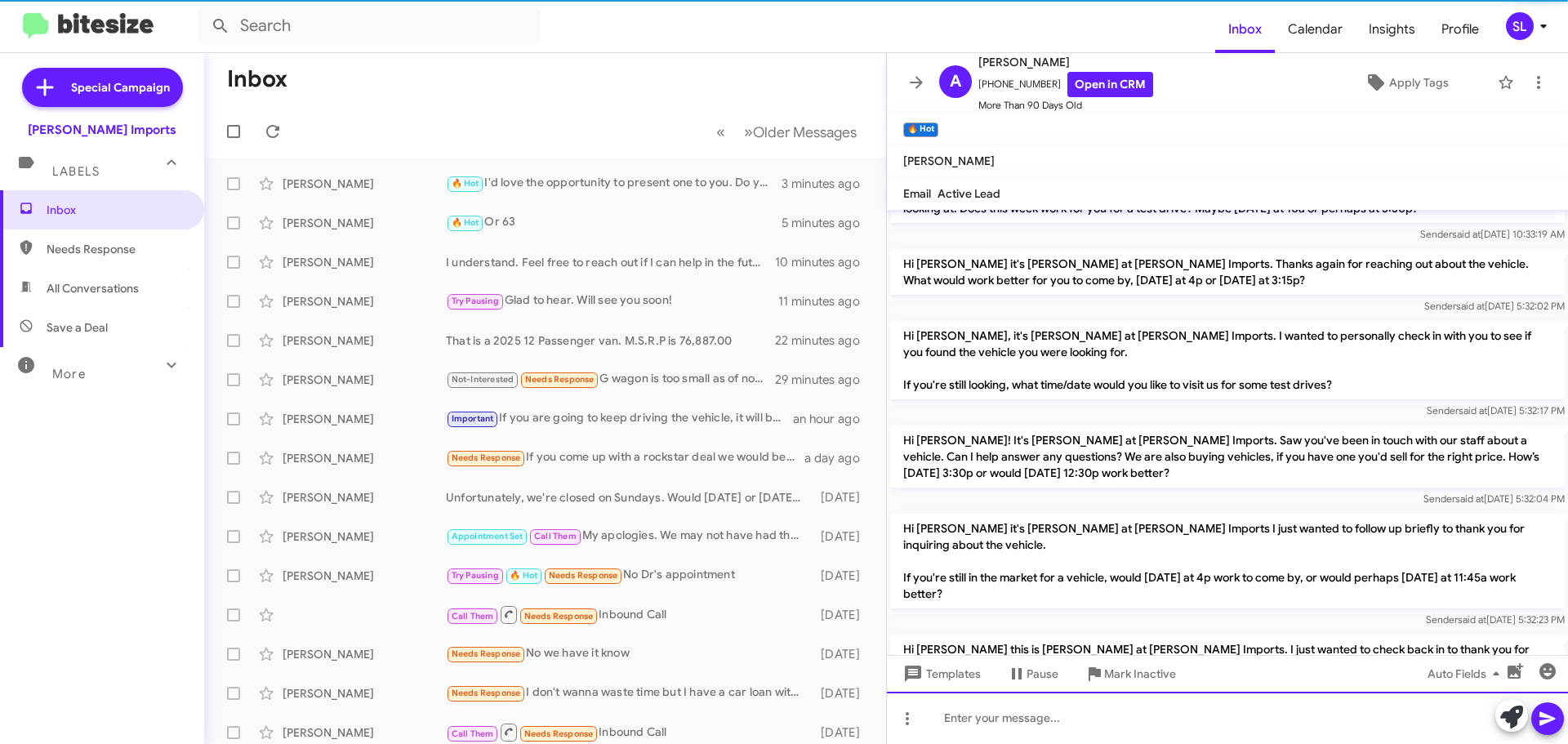
scroll to position [1356, 0]
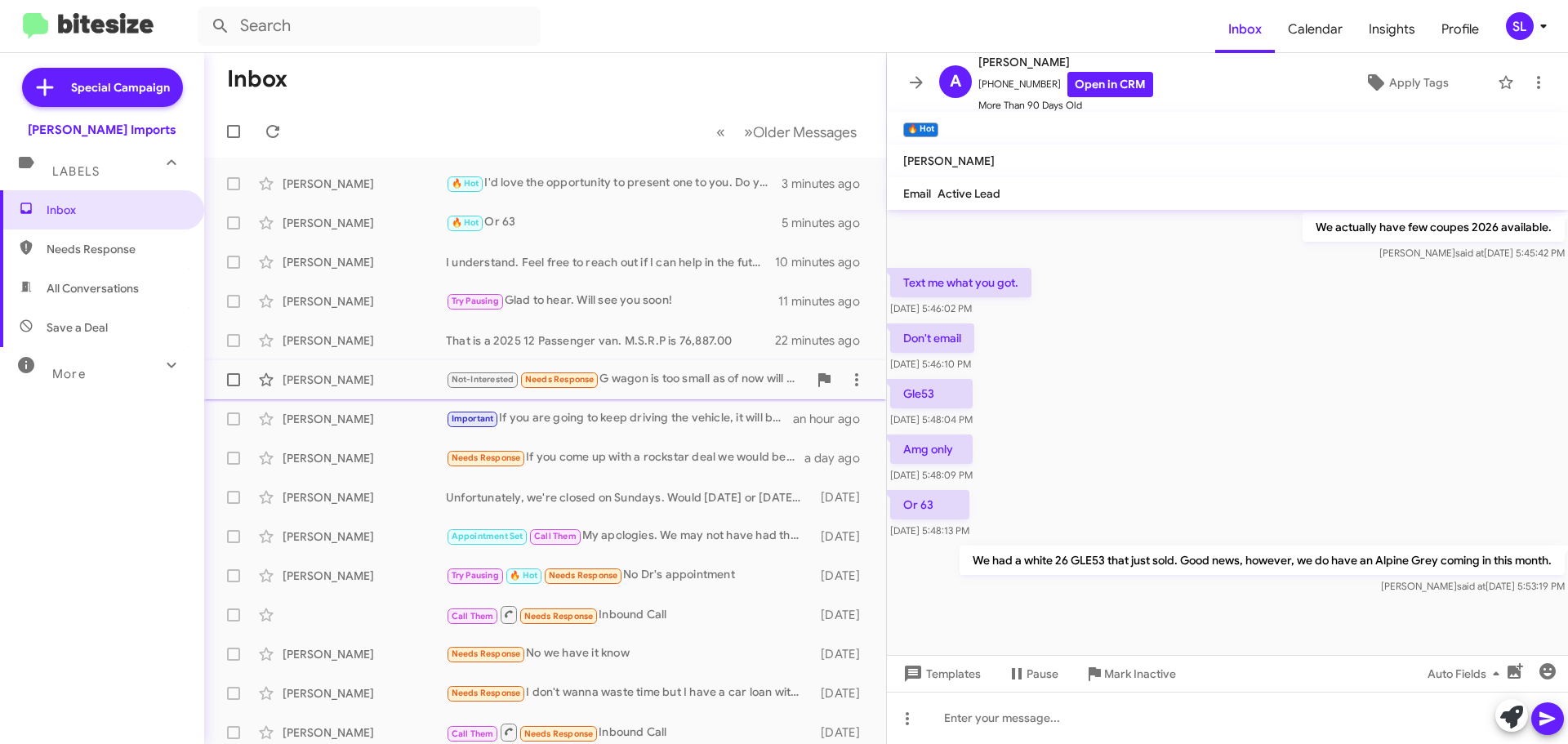
click at [675, 387] on div "Not-Interested Needs Response G wagon is too small as of now will all the kids.…" at bounding box center [626, 380] width 362 height 19
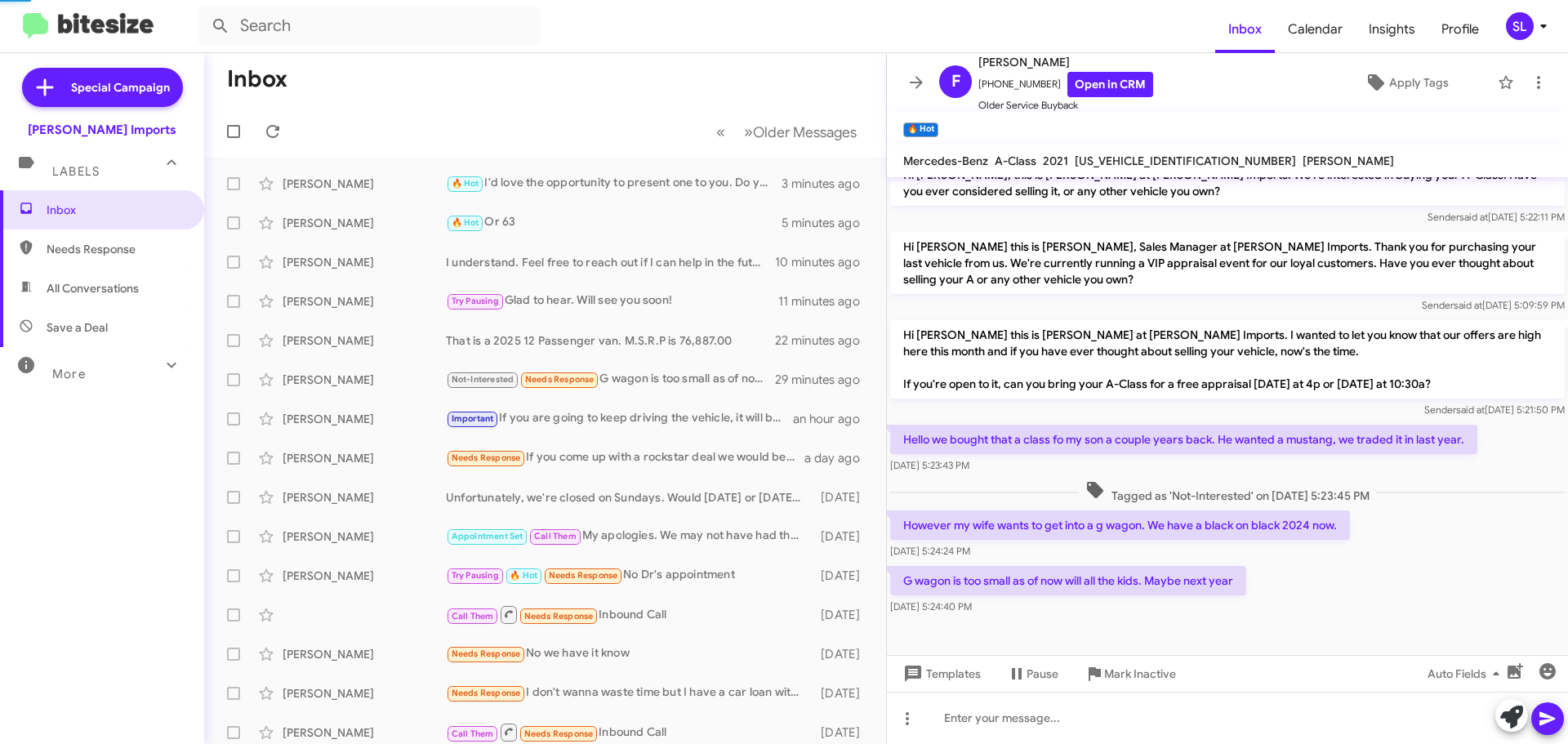
scroll to position [197, 0]
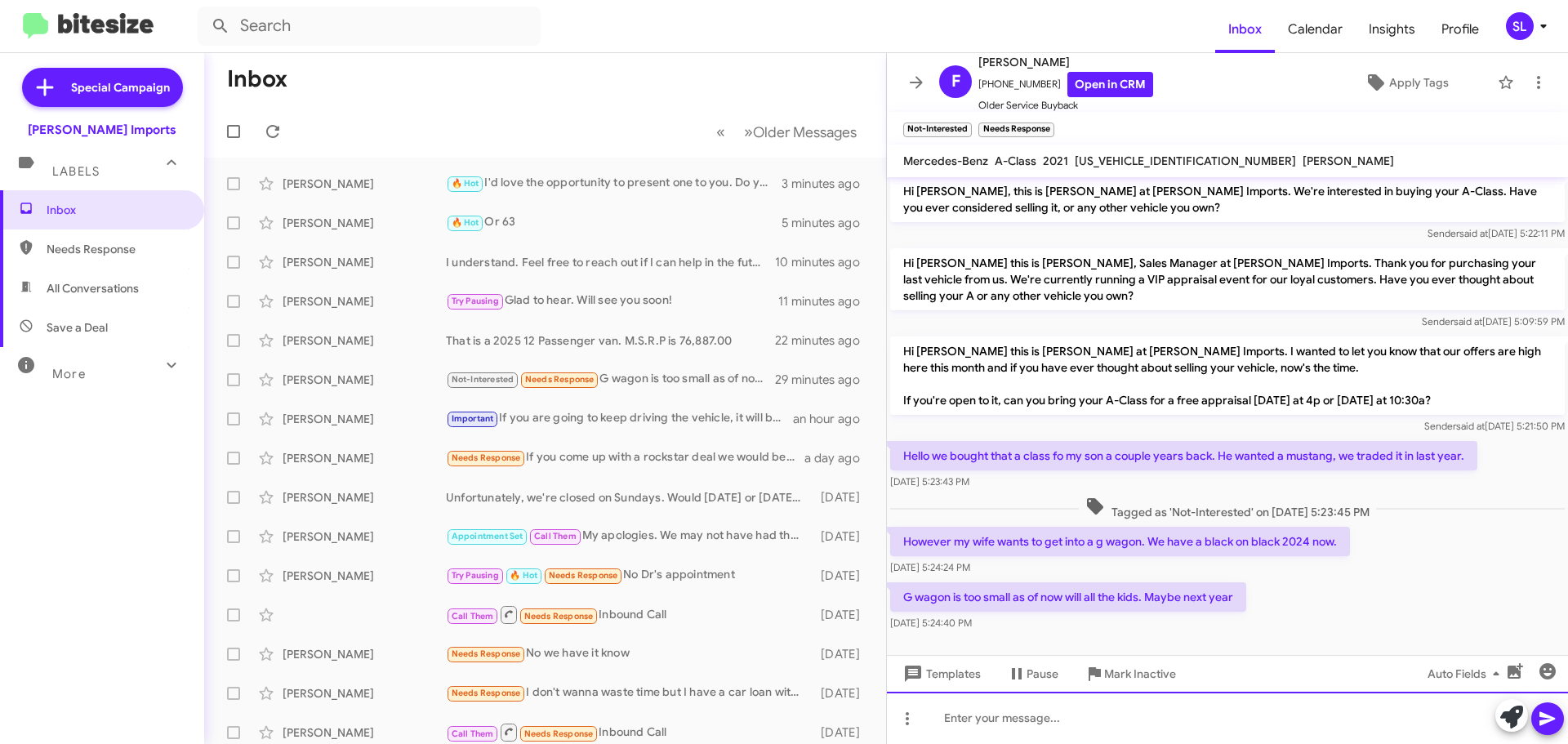
click at [1093, 723] on div at bounding box center [1227, 717] width 681 height 52
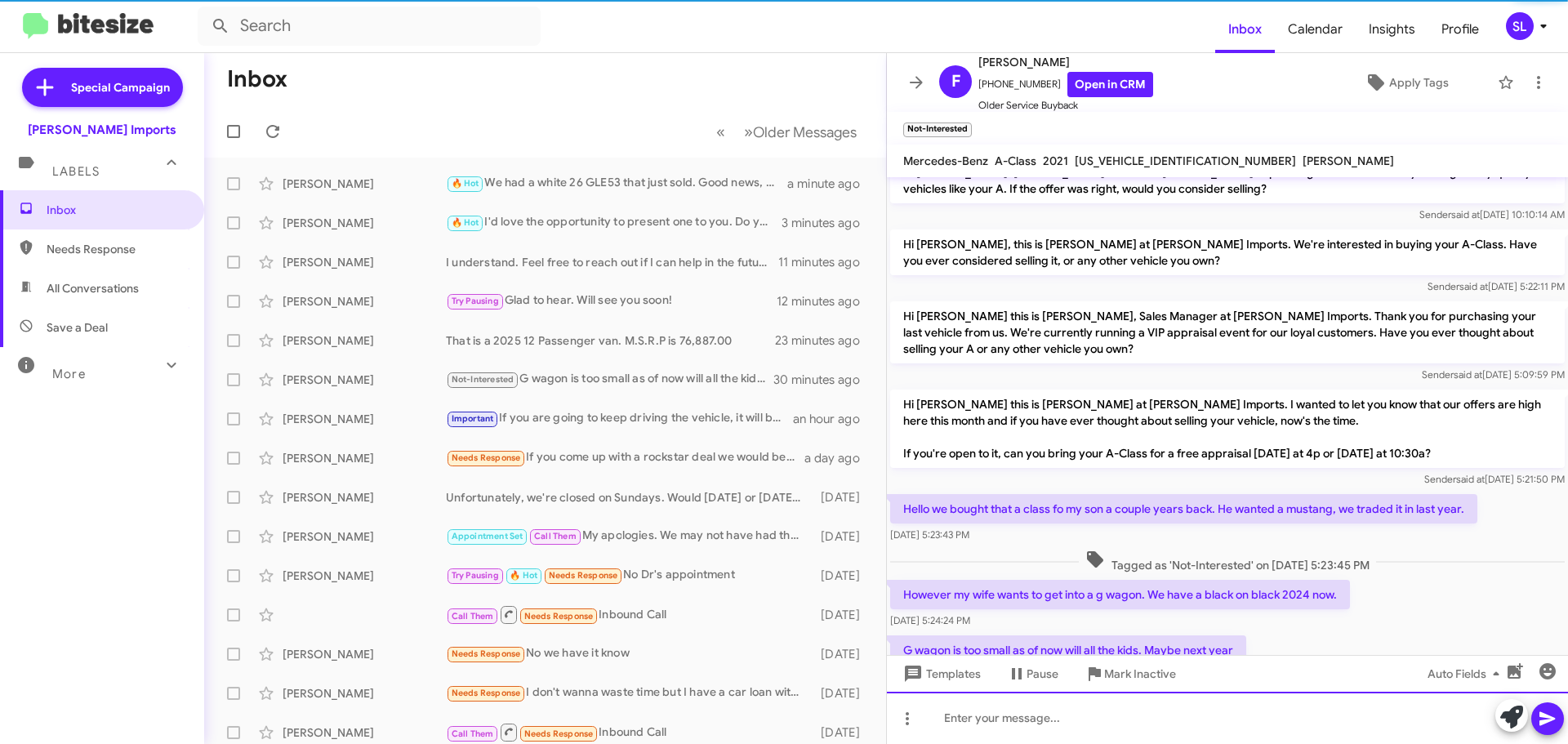
scroll to position [257, 0]
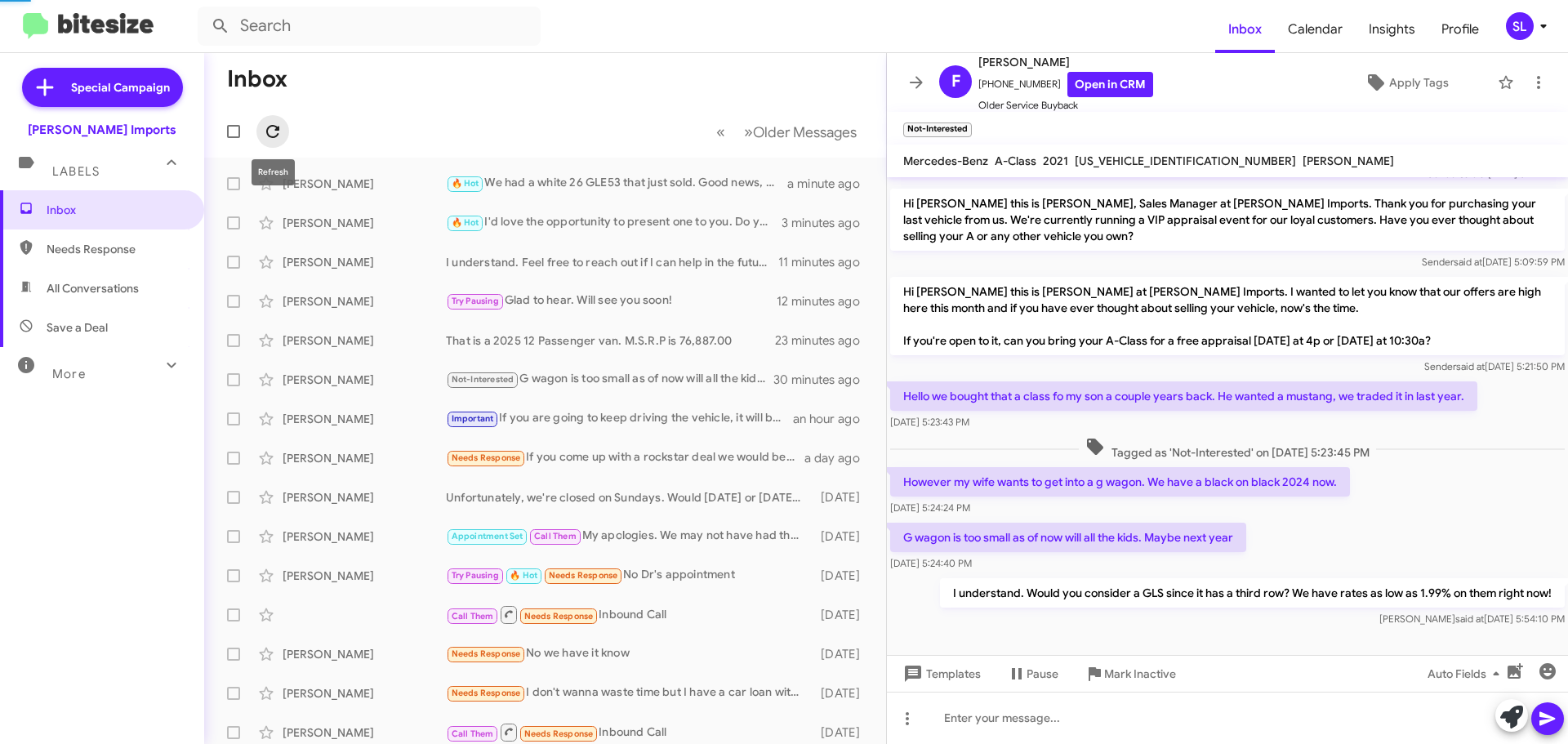
click at [281, 140] on icon at bounding box center [273, 131] width 20 height 20
click at [911, 79] on icon at bounding box center [916, 82] width 20 height 20
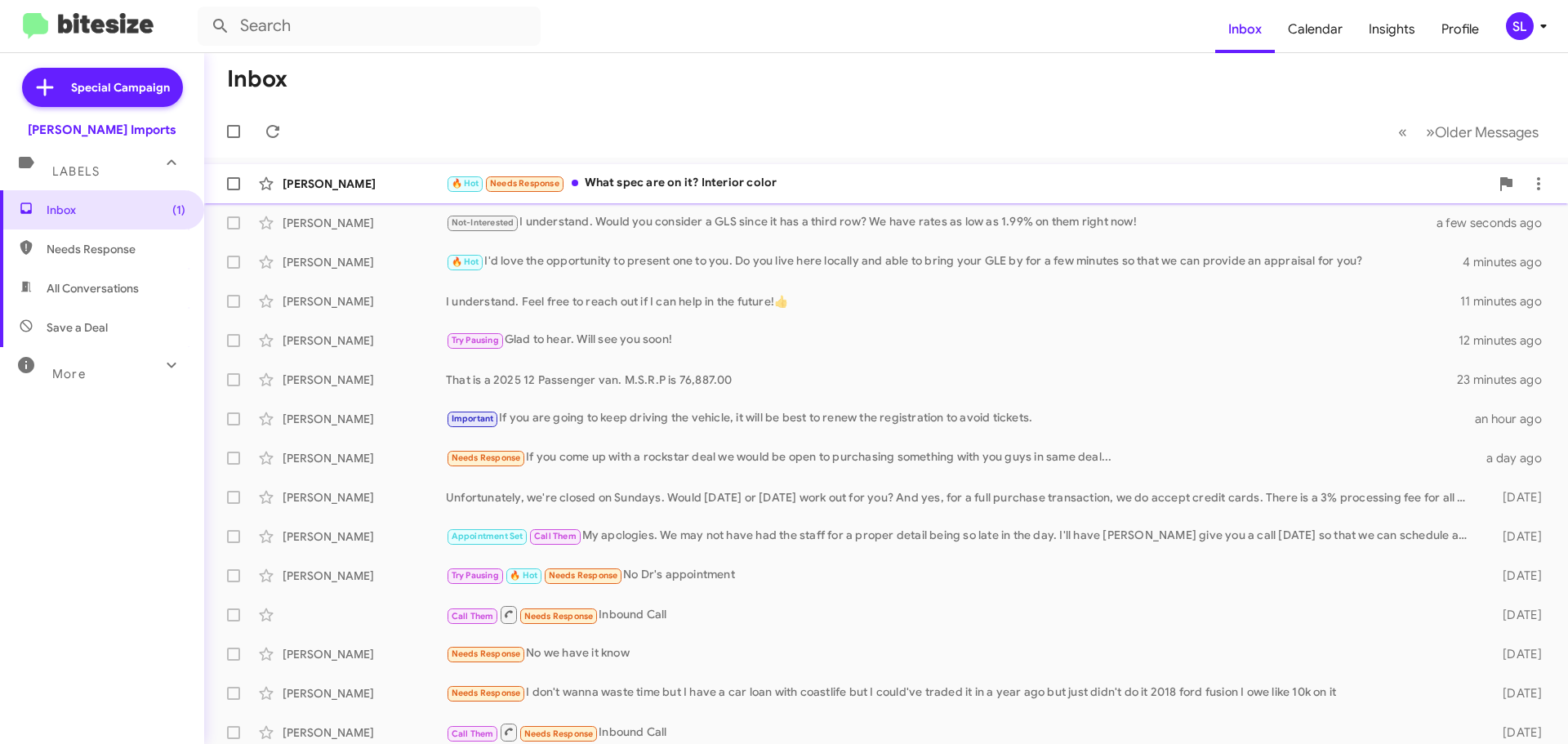
click at [799, 183] on div "🔥 Hot Needs Response What spec are on it? Interior color" at bounding box center [967, 183] width 1044 height 19
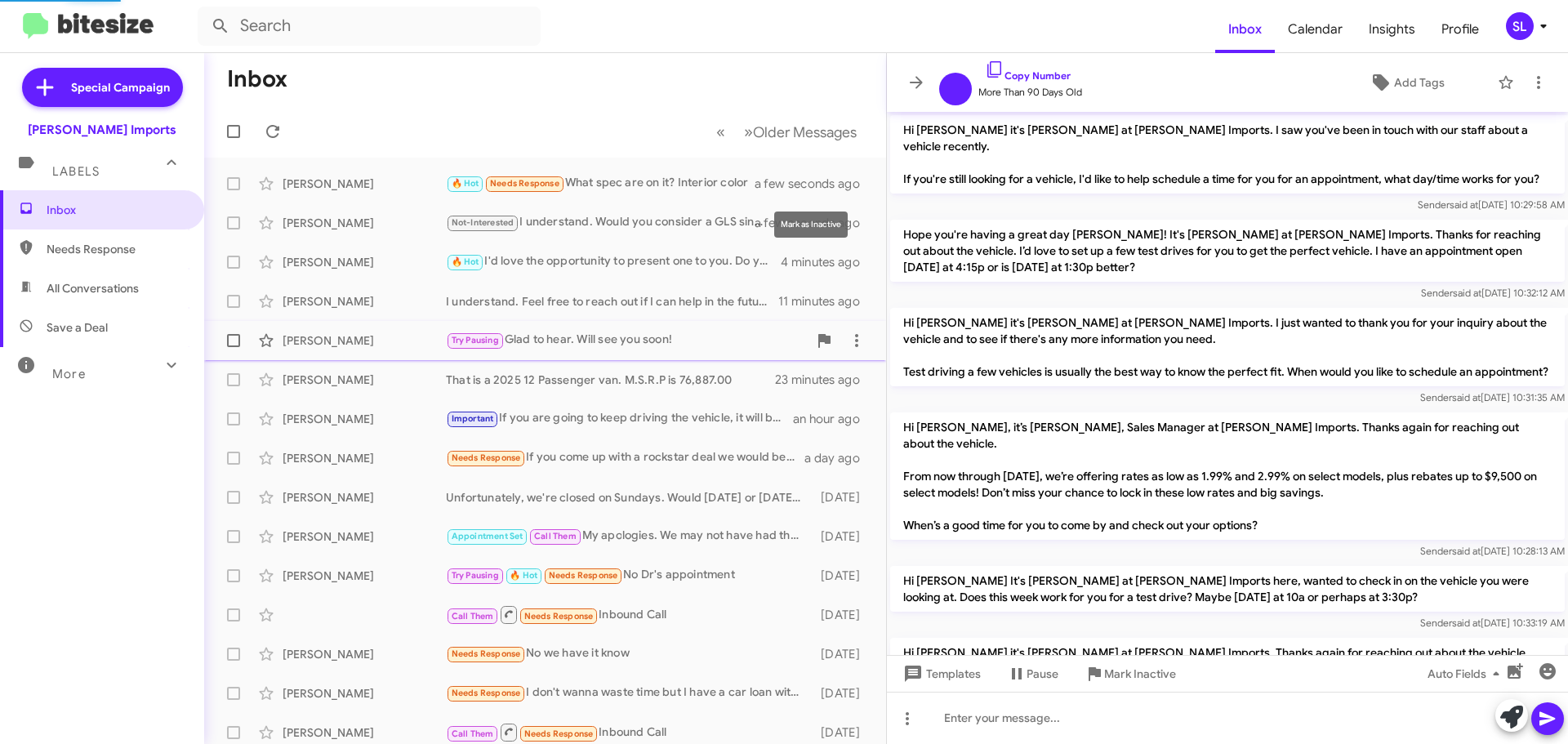
scroll to position [1074, 0]
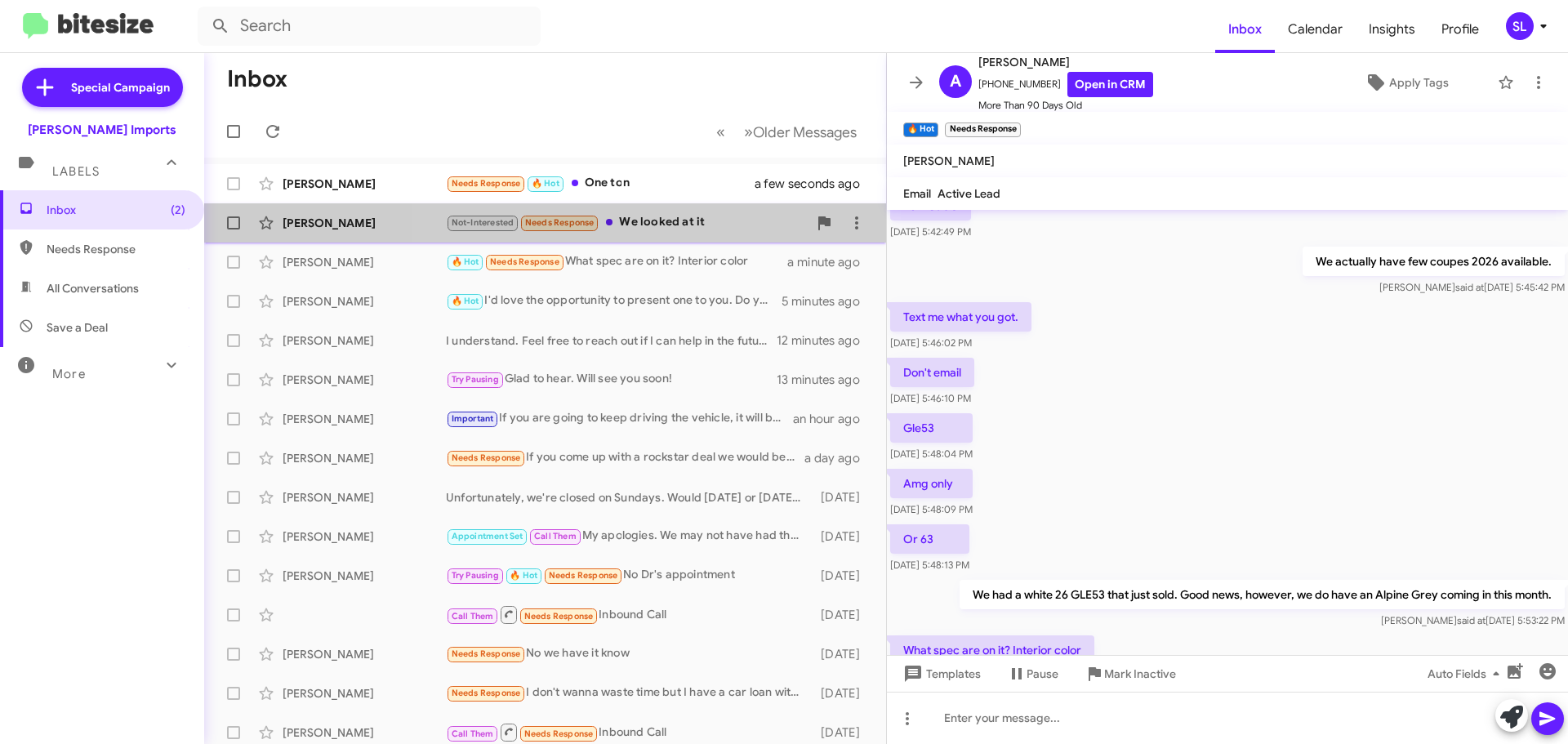
click at [687, 228] on div "Not-Interested Needs Response We looked at it" at bounding box center [626, 222] width 362 height 19
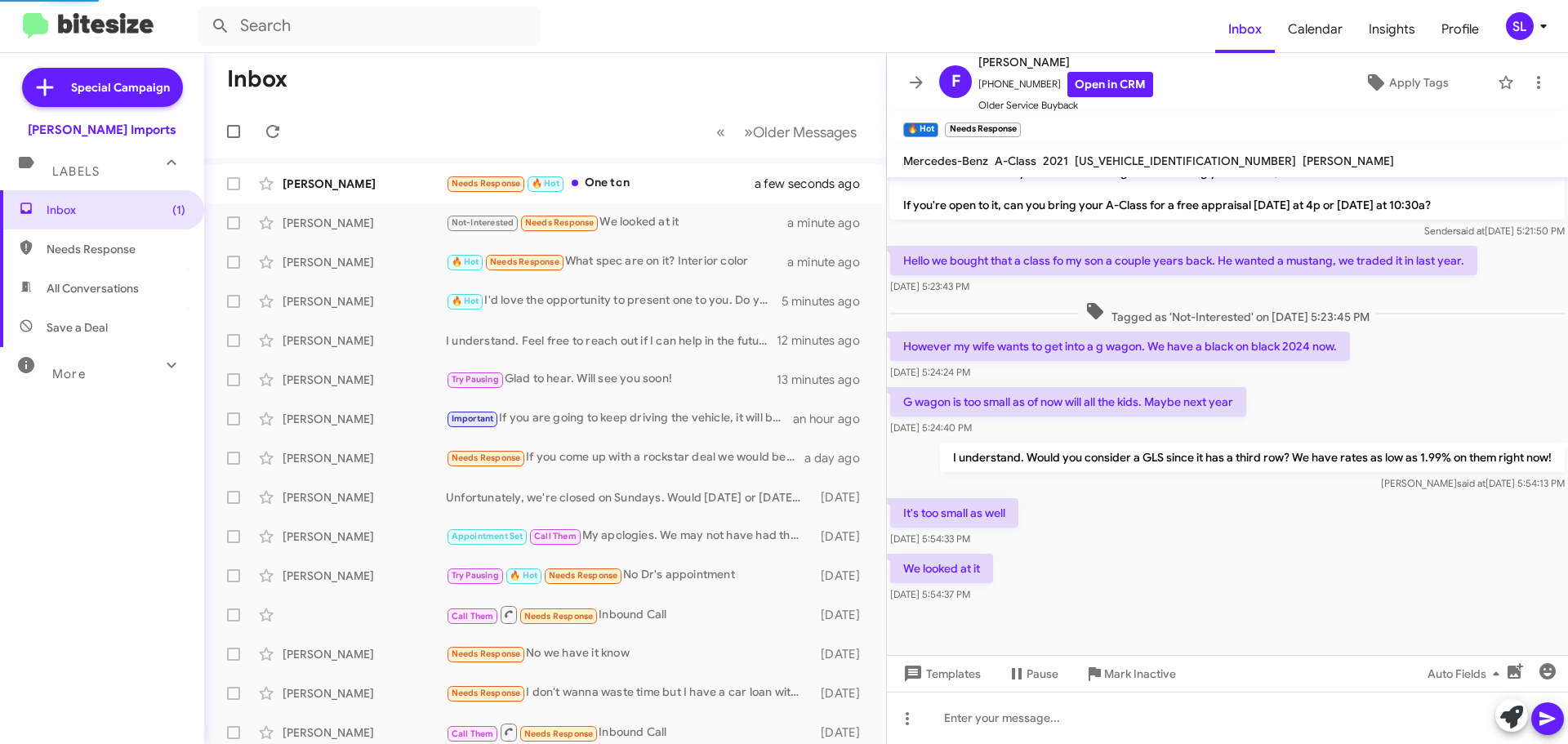
scroll to position [375, 0]
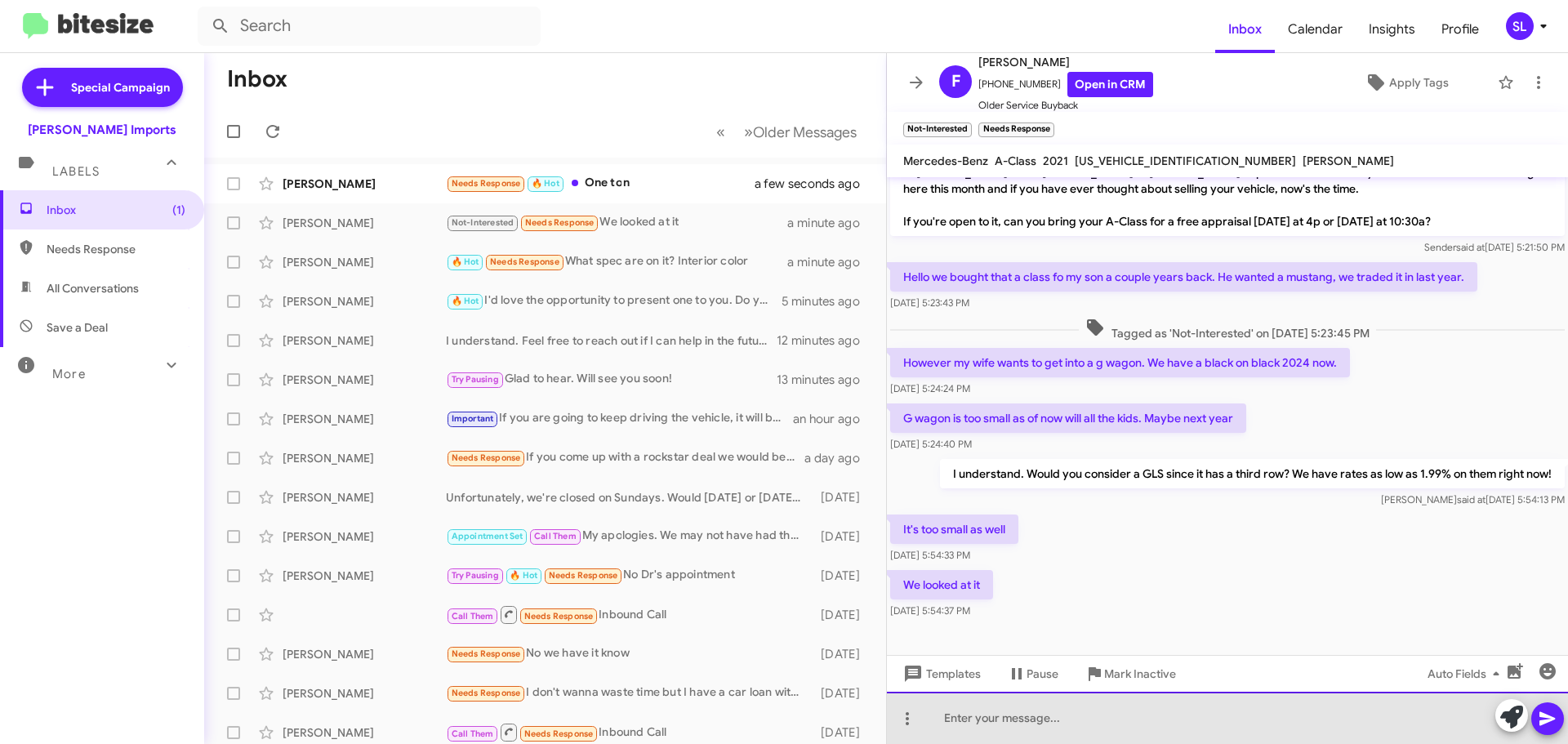
click at [1008, 730] on div at bounding box center [1227, 717] width 681 height 52
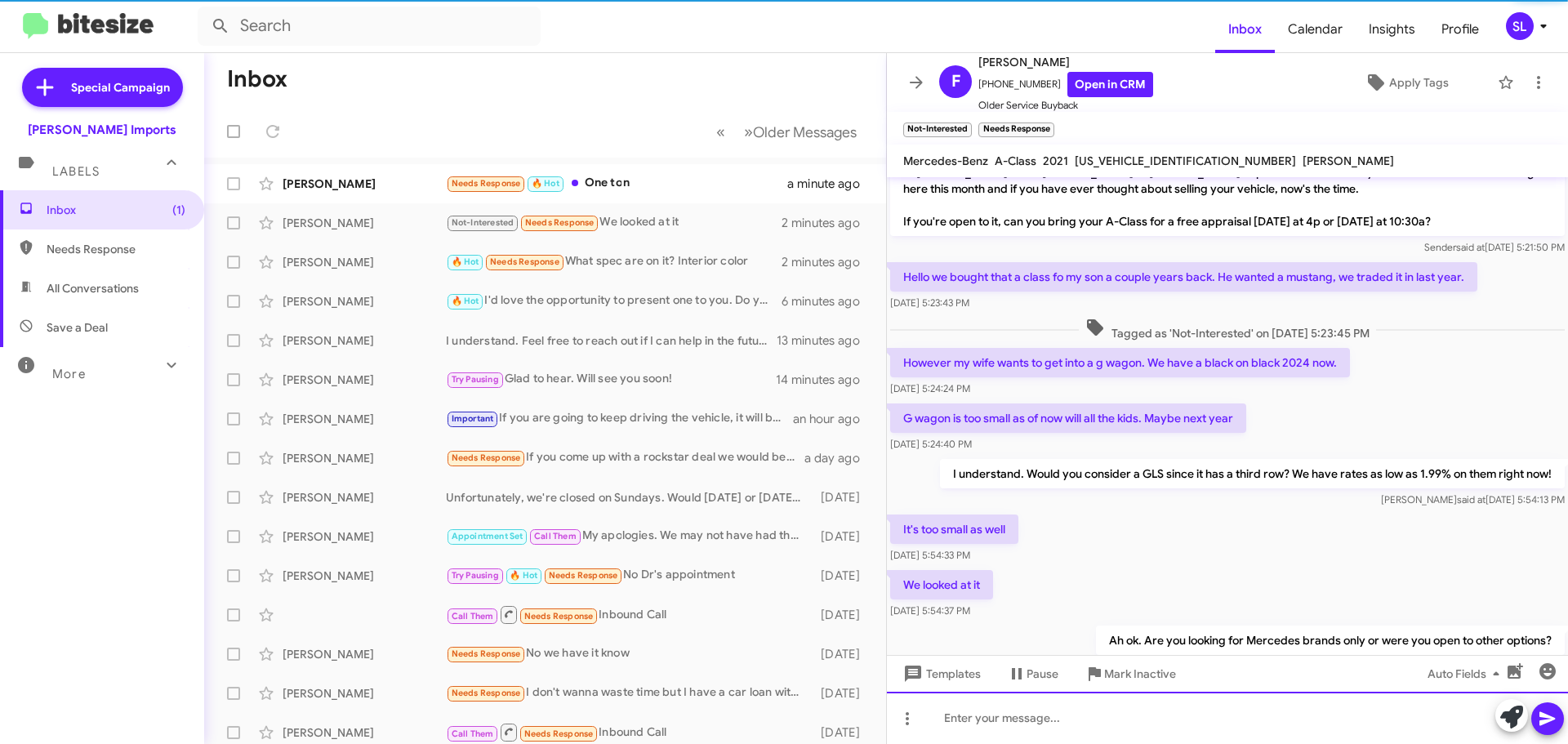
scroll to position [0, 0]
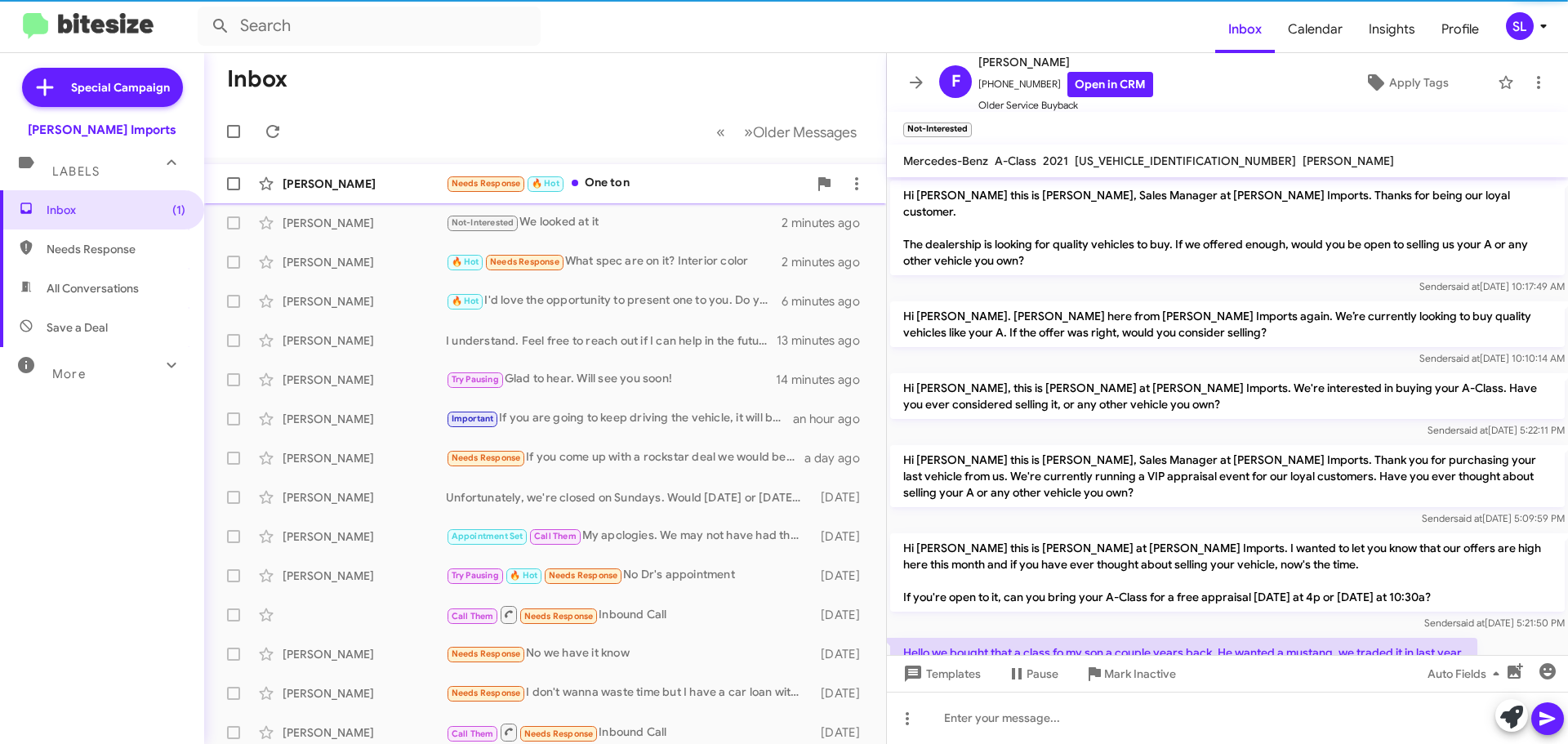
click at [643, 184] on div "Needs Response 🔥 Hot One ton" at bounding box center [626, 183] width 362 height 19
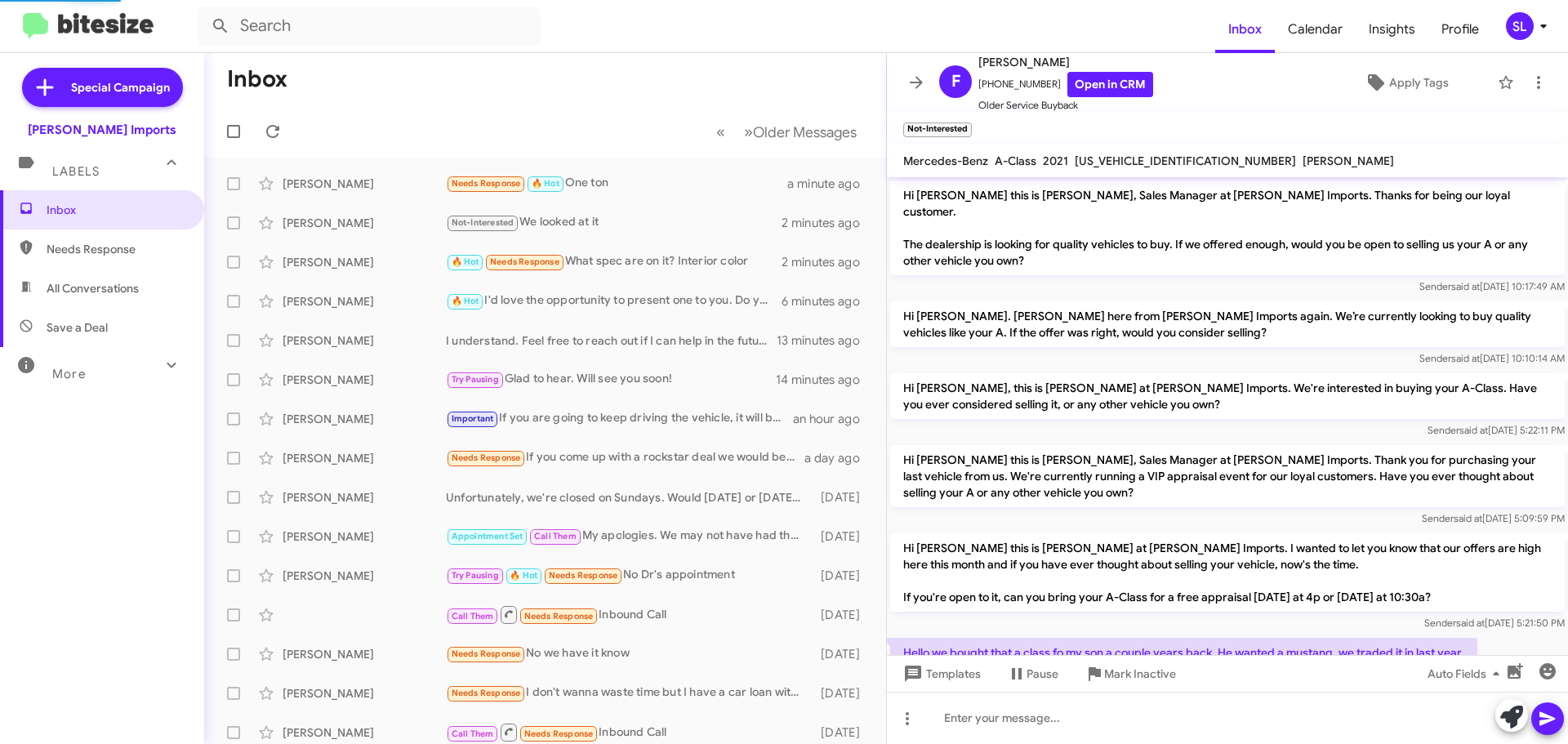
scroll to position [239, 0]
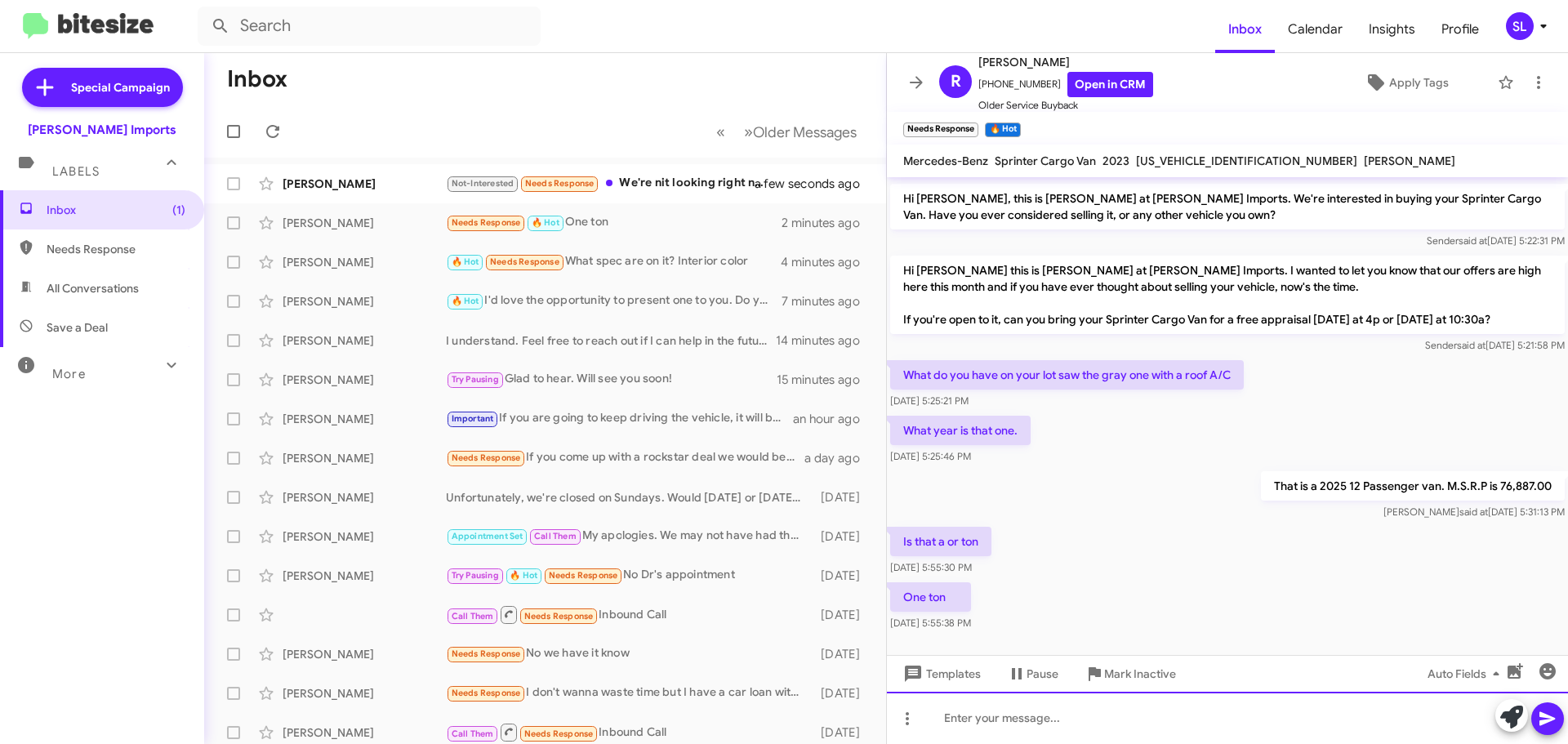
click at [1002, 736] on div at bounding box center [1227, 717] width 681 height 52
click at [1068, 733] on div at bounding box center [1227, 717] width 681 height 52
click at [1026, 712] on div at bounding box center [1227, 717] width 681 height 52
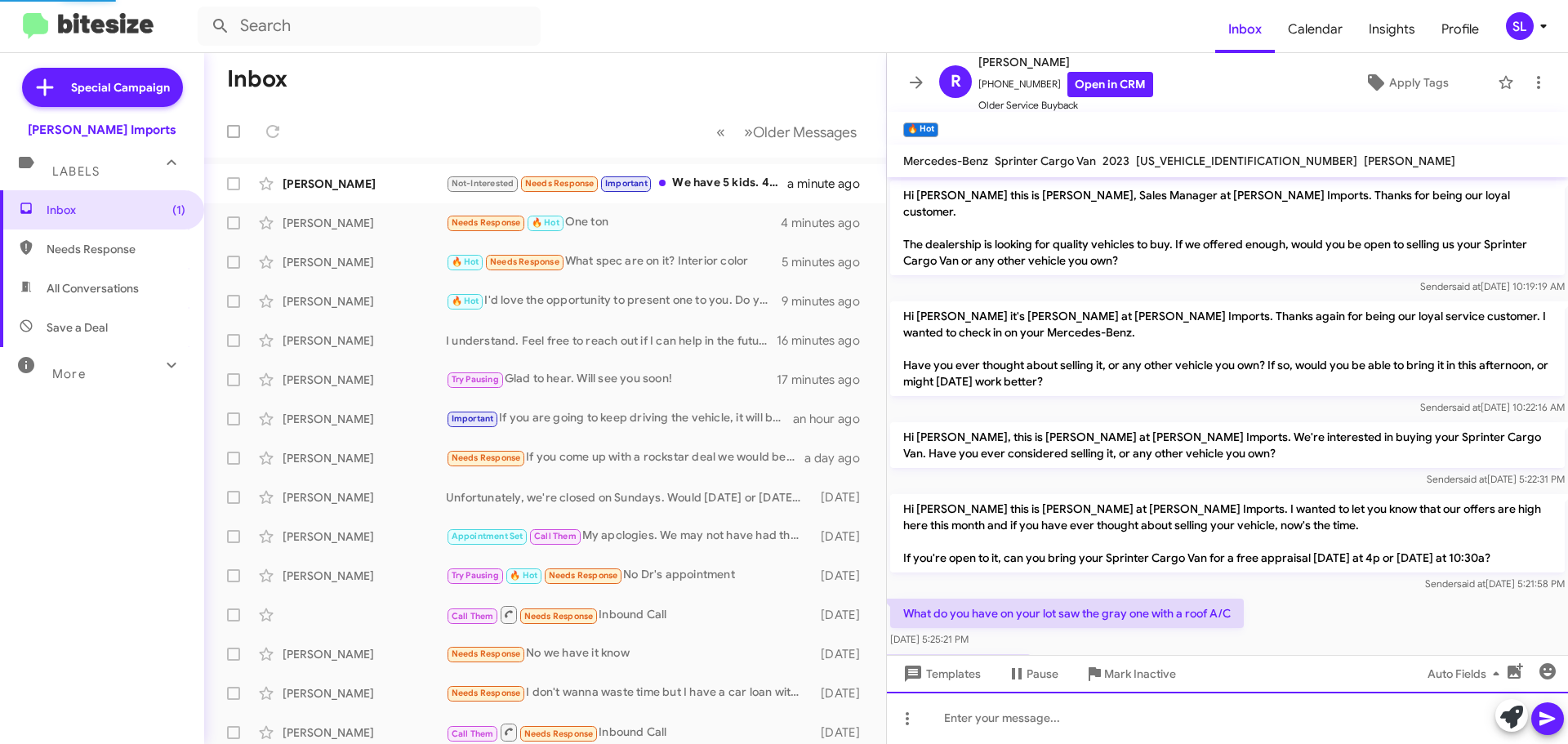
scroll to position [298, 0]
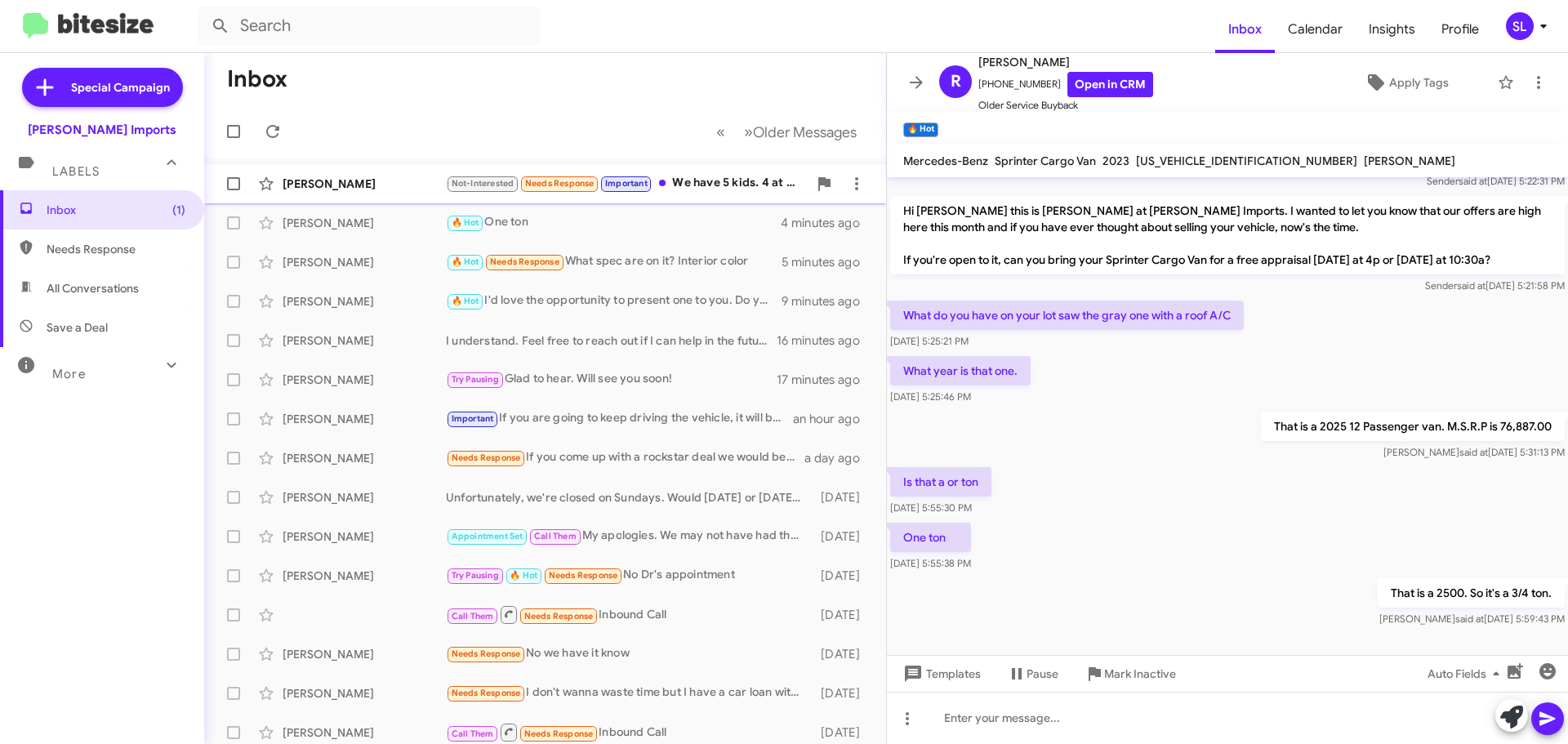
click at [711, 178] on div "Not-Interested Needs Response Important We have 5 kids. 4 at home" at bounding box center [626, 183] width 362 height 19
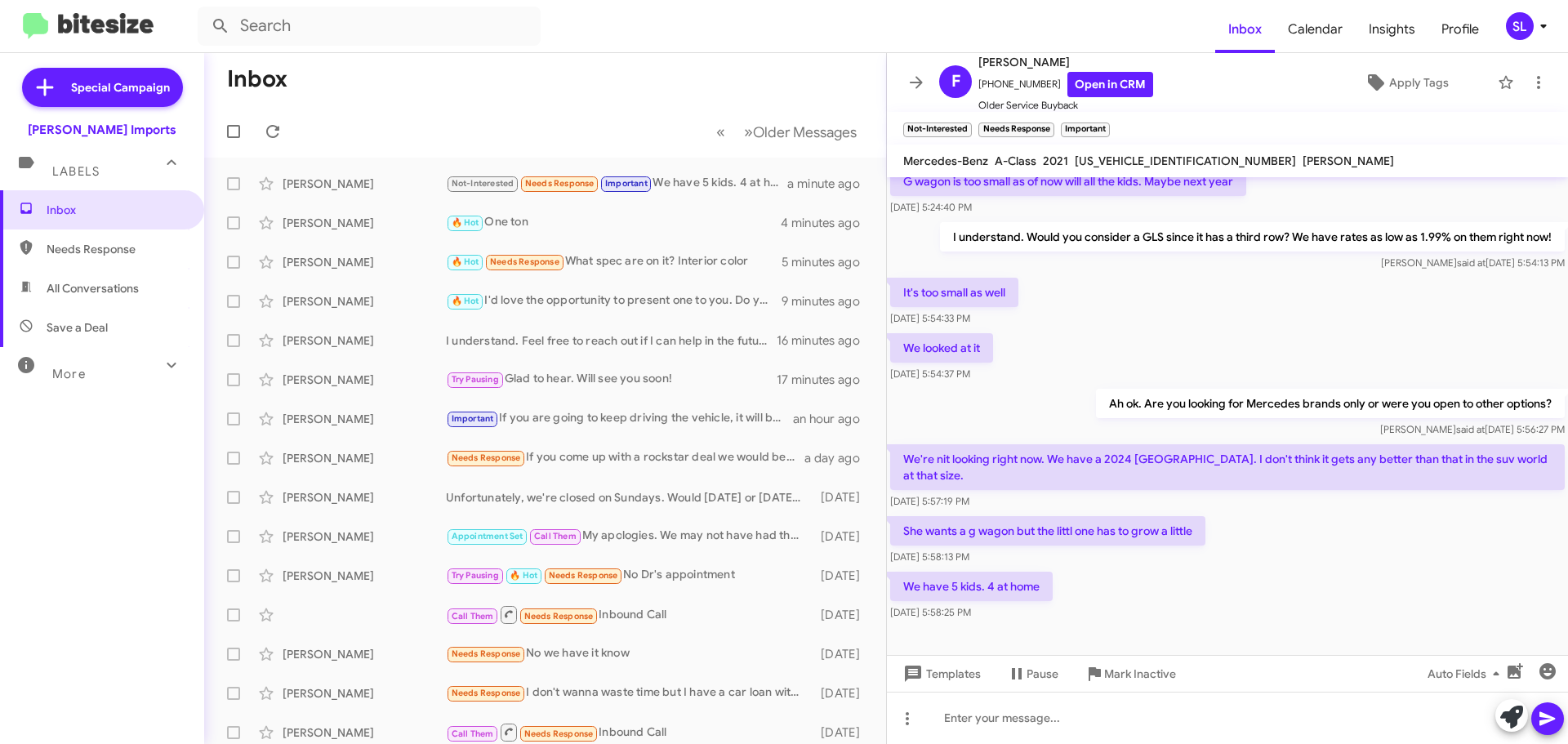
scroll to position [630, 0]
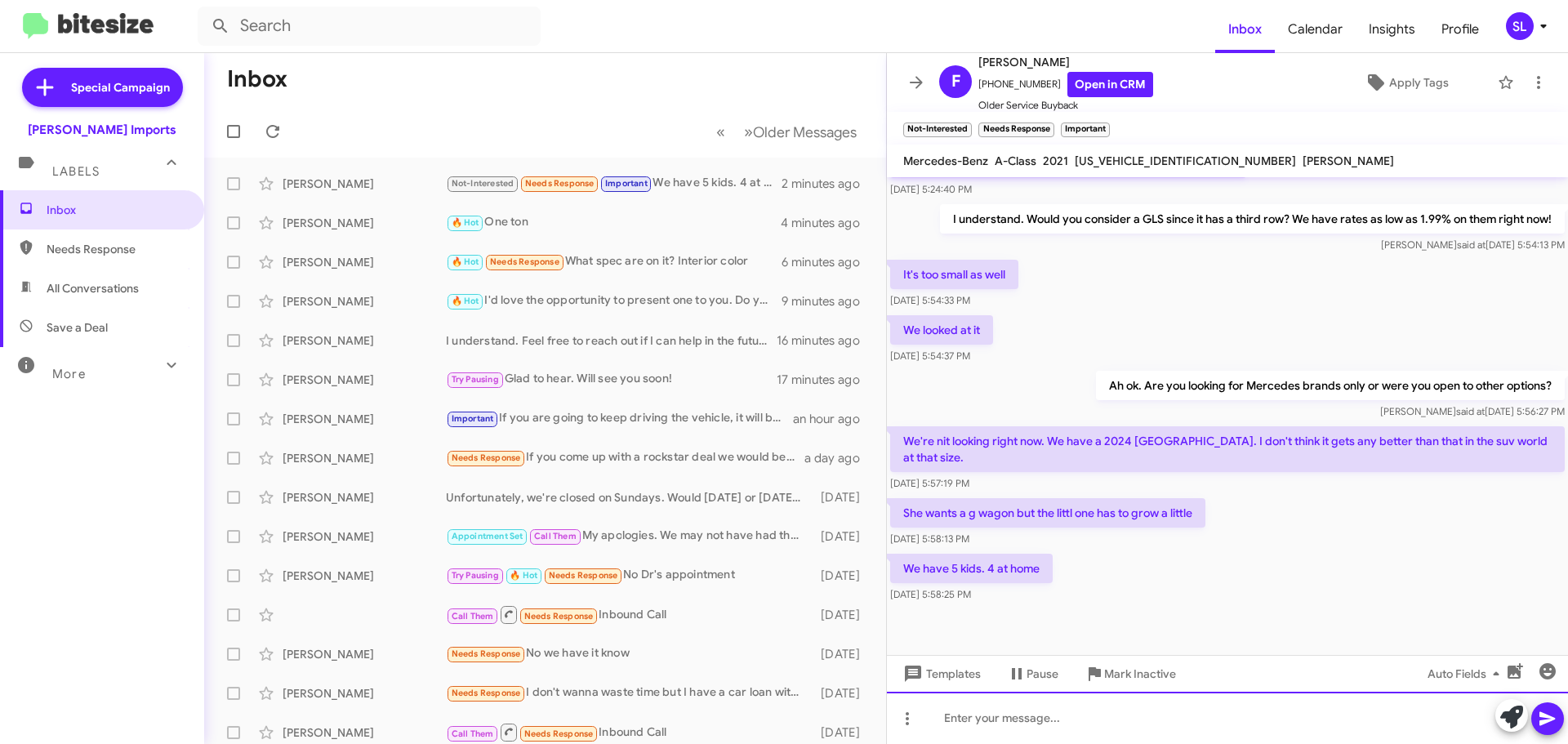
click at [1037, 729] on div at bounding box center [1227, 717] width 681 height 52
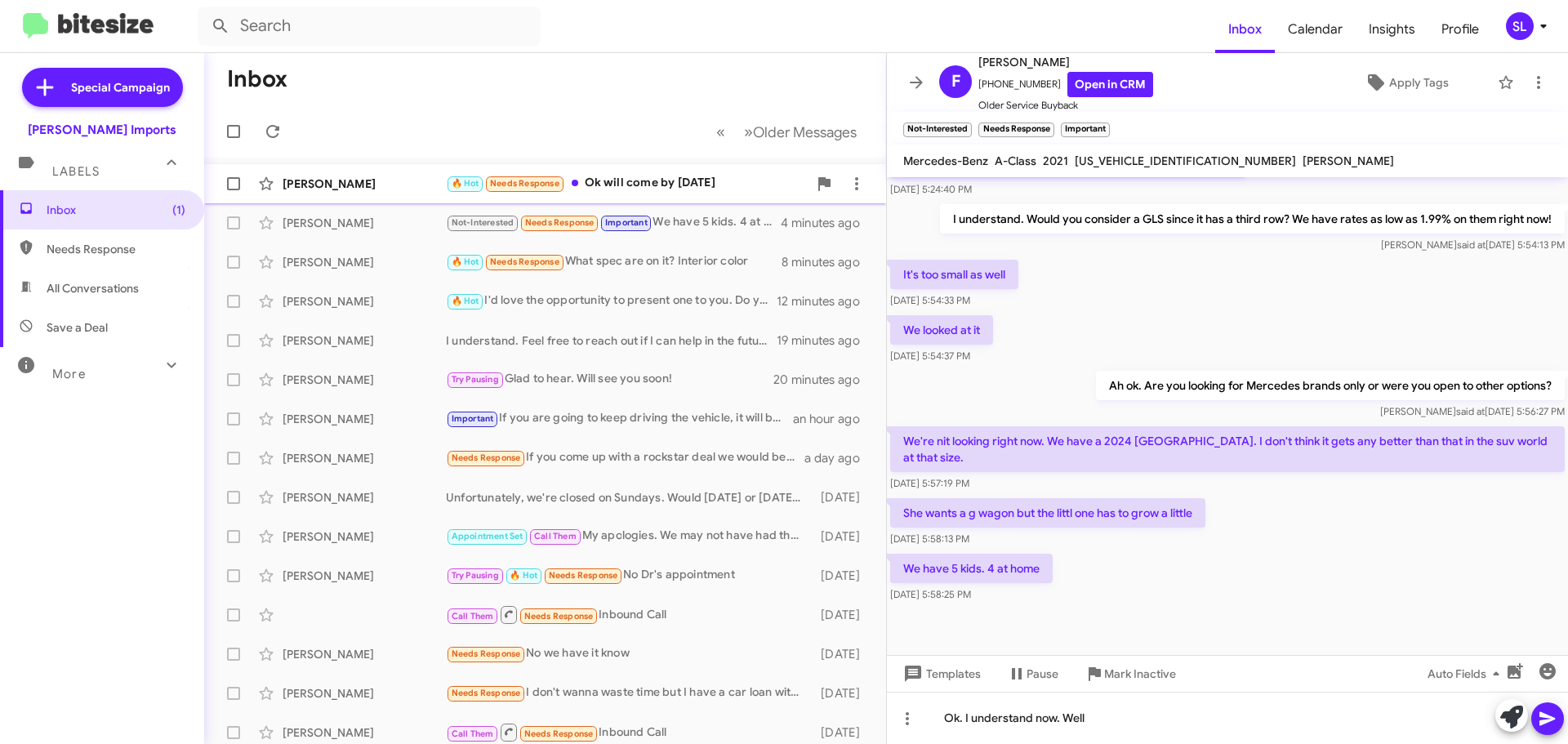
click at [695, 192] on div "🔥 Hot Needs Response Ok will come by [DATE]" at bounding box center [626, 183] width 362 height 19
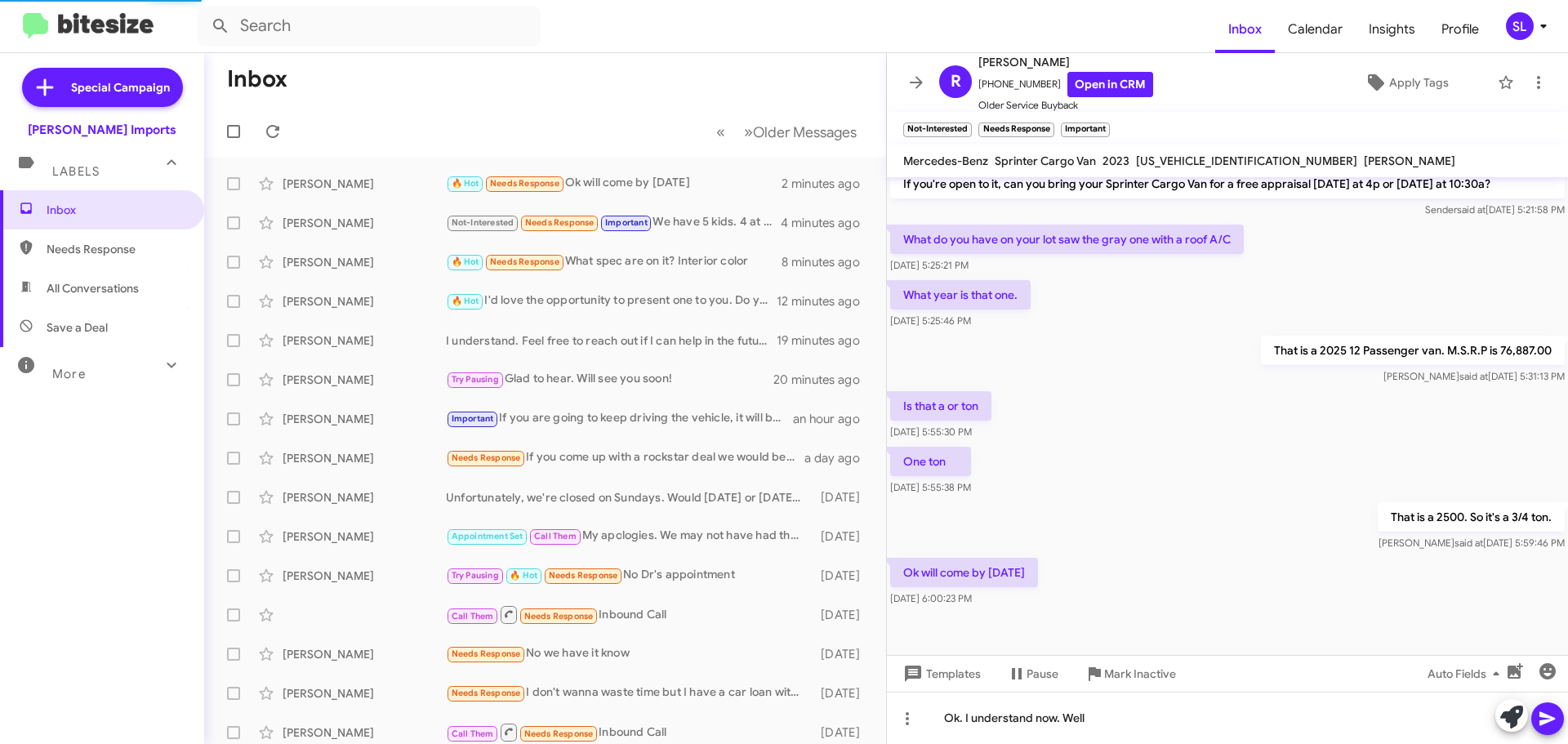
scroll to position [357, 0]
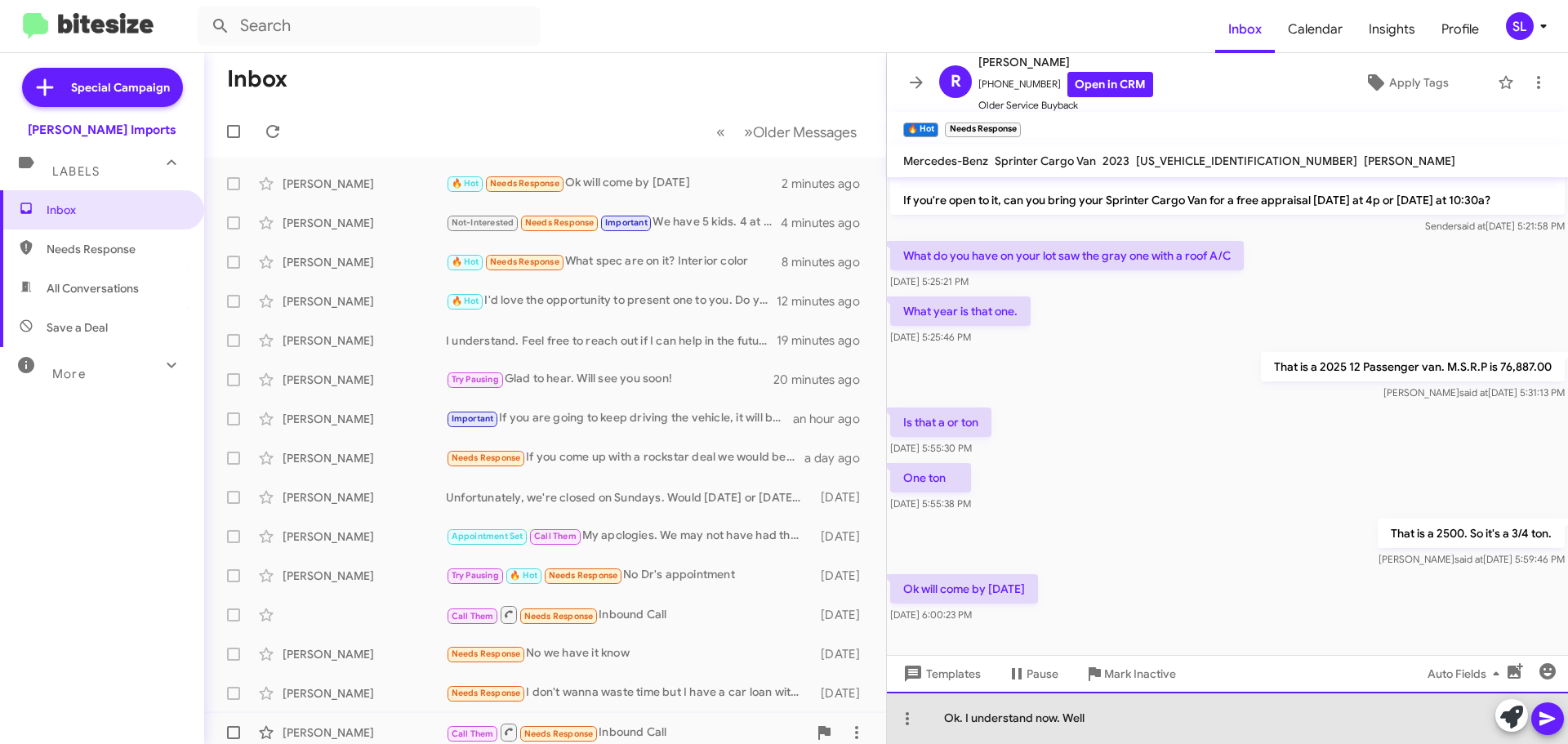
drag, startPoint x: 1101, startPoint y: 717, endPoint x: 862, endPoint y: 731, distance: 239.4
click at [870, 730] on div "Inbox « Previous » Next Older Messages [PERSON_NAME] 🔥 Hot Needs Response Ok wi…" at bounding box center [886, 399] width 1364 height 691
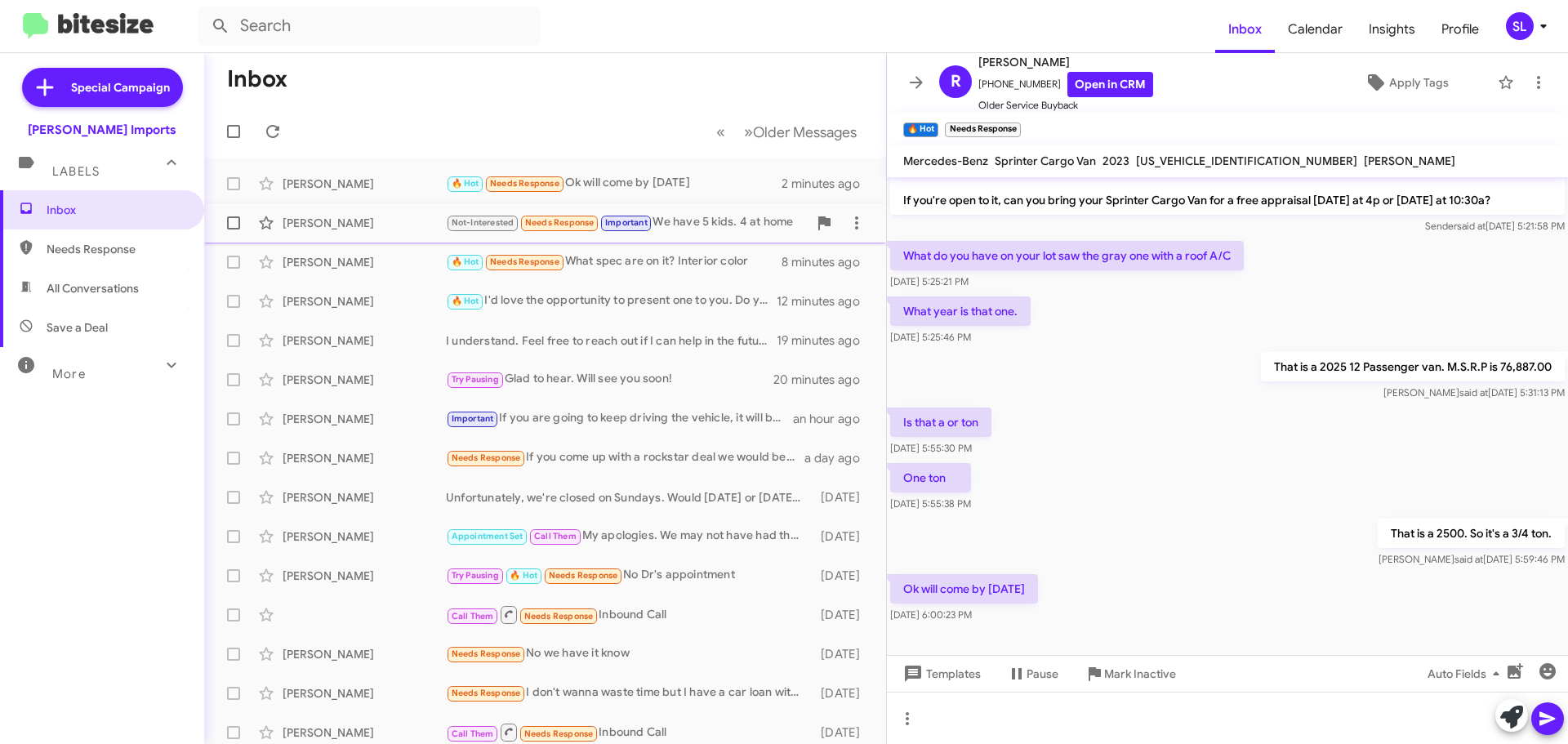
click at [710, 211] on div "[PERSON_NAME] Not-Interested Needs Response Important We have 5 kids. 4 at home…" at bounding box center [545, 223] width 656 height 32
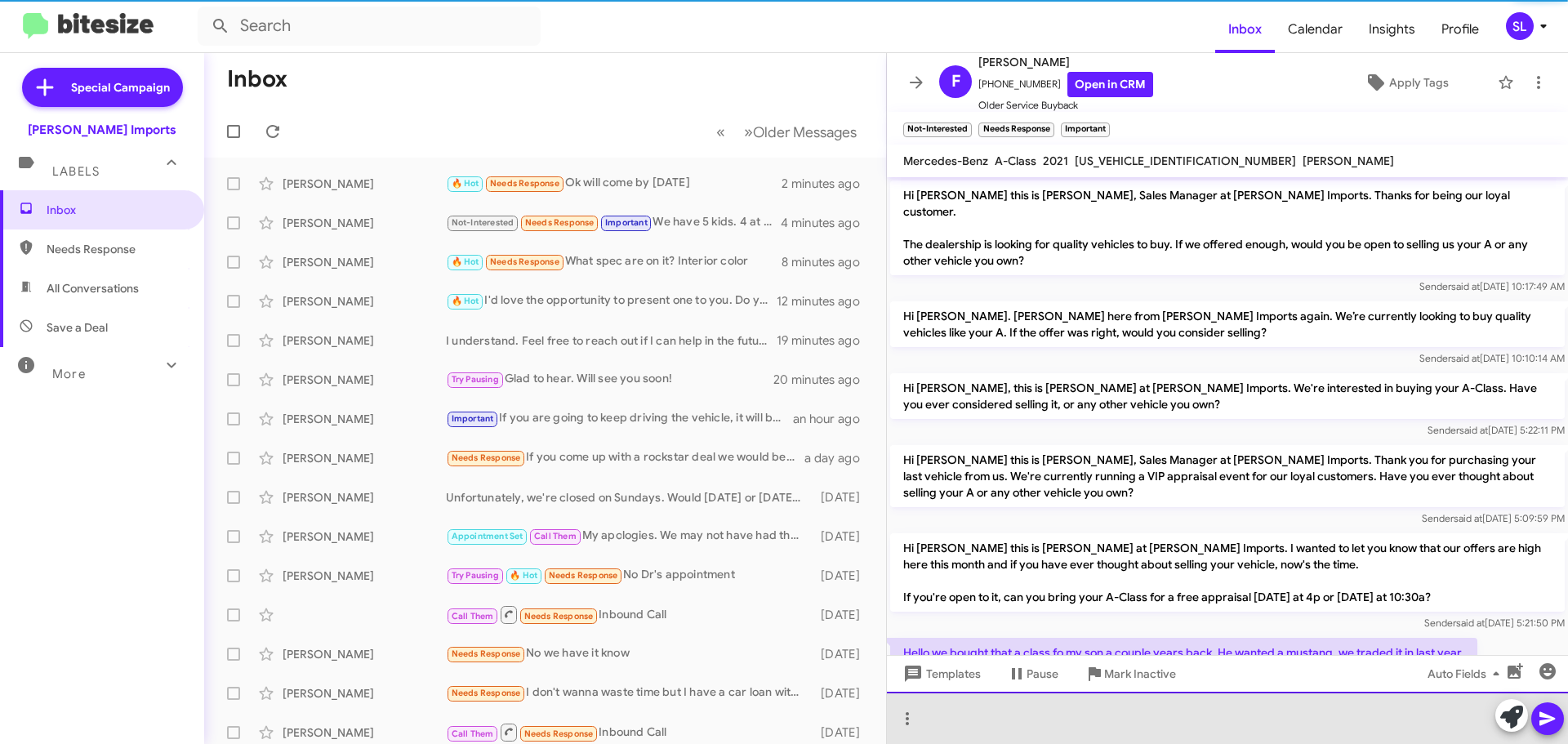
click at [1005, 714] on div at bounding box center [1227, 717] width 681 height 52
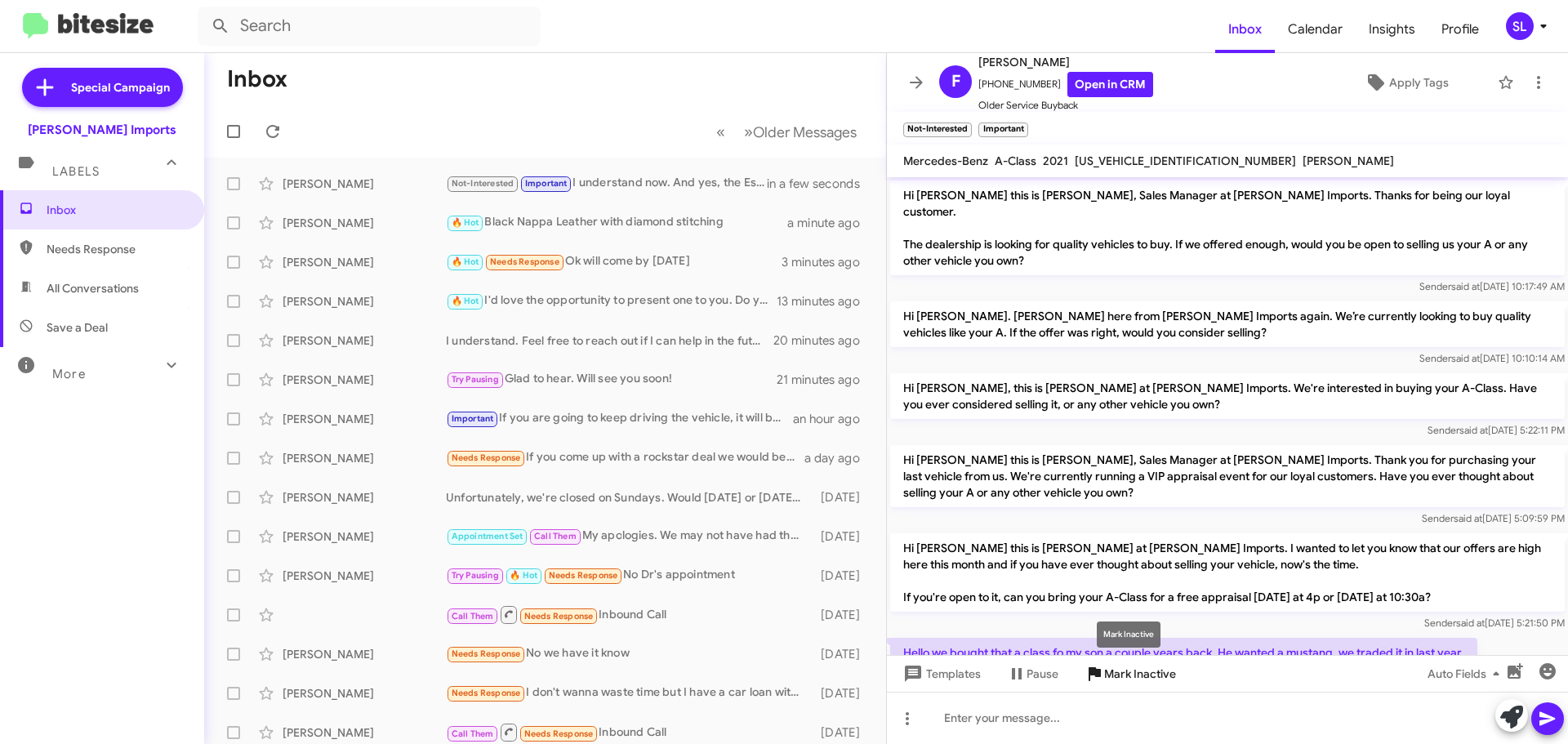
click at [1135, 680] on span "Mark Inactive" at bounding box center [1140, 674] width 72 height 29
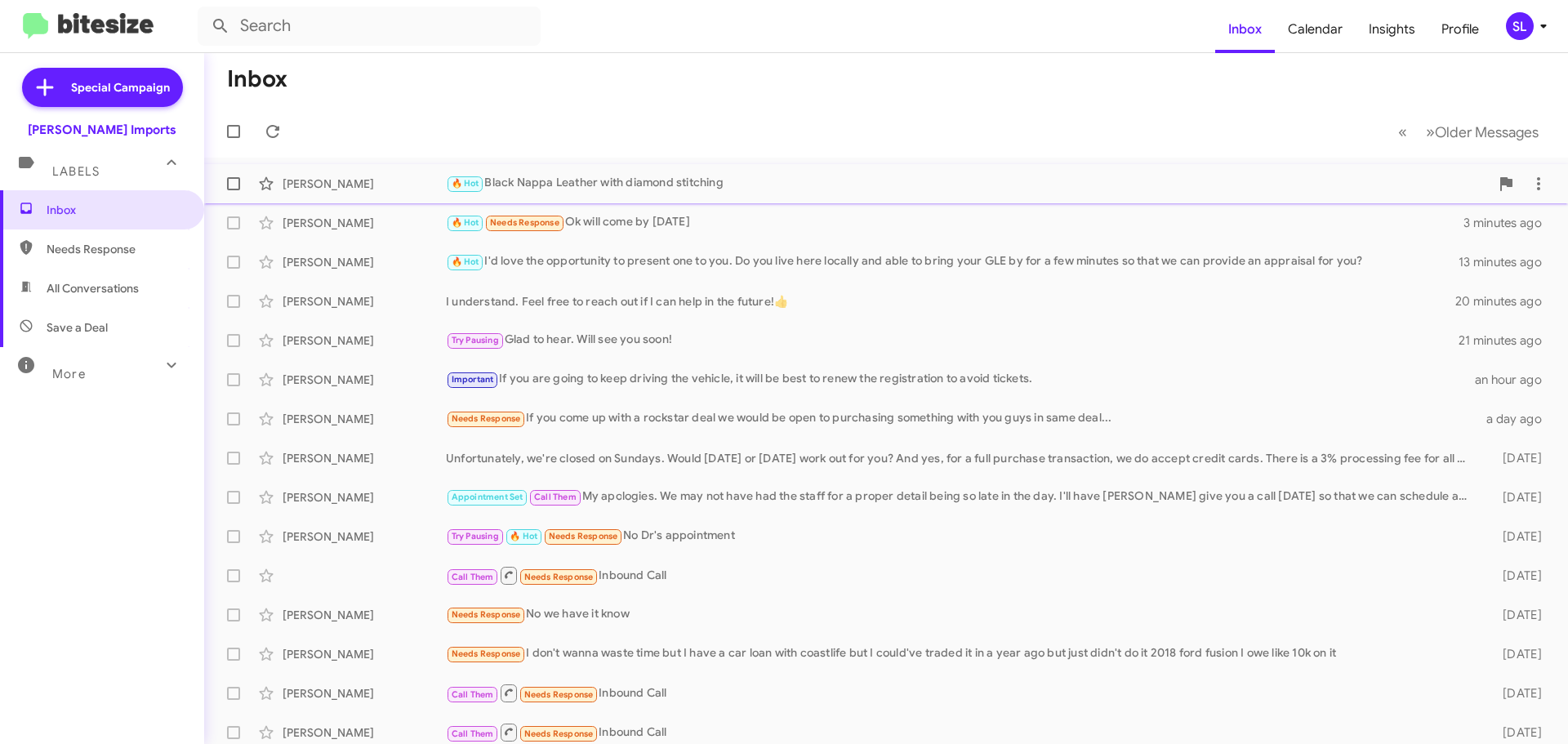
click at [764, 168] on div "[PERSON_NAME] 🔥 Hot Black Nappa Leather with diamond stitching a minute ago" at bounding box center [886, 184] width 1337 height 32
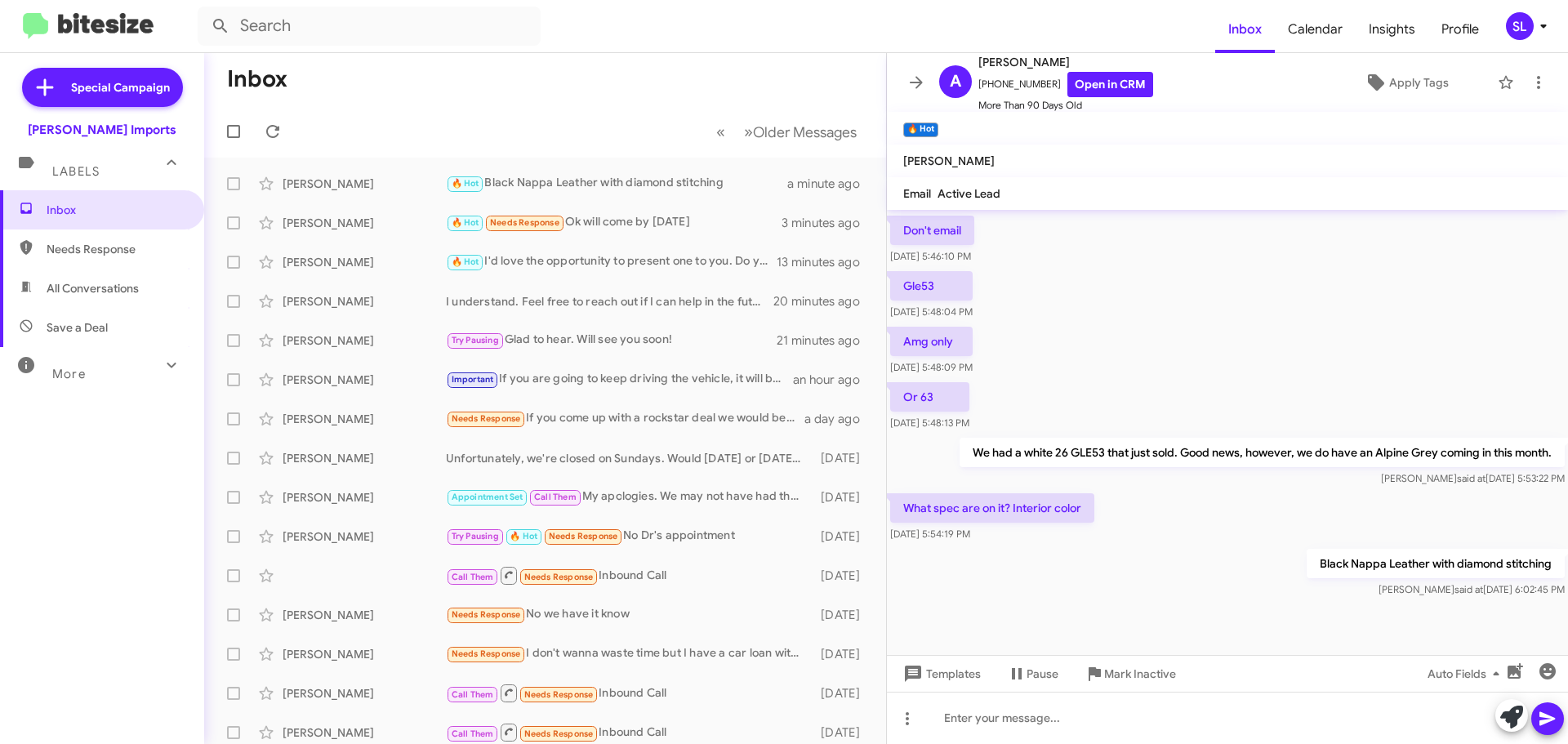
scroll to position [1123, 0]
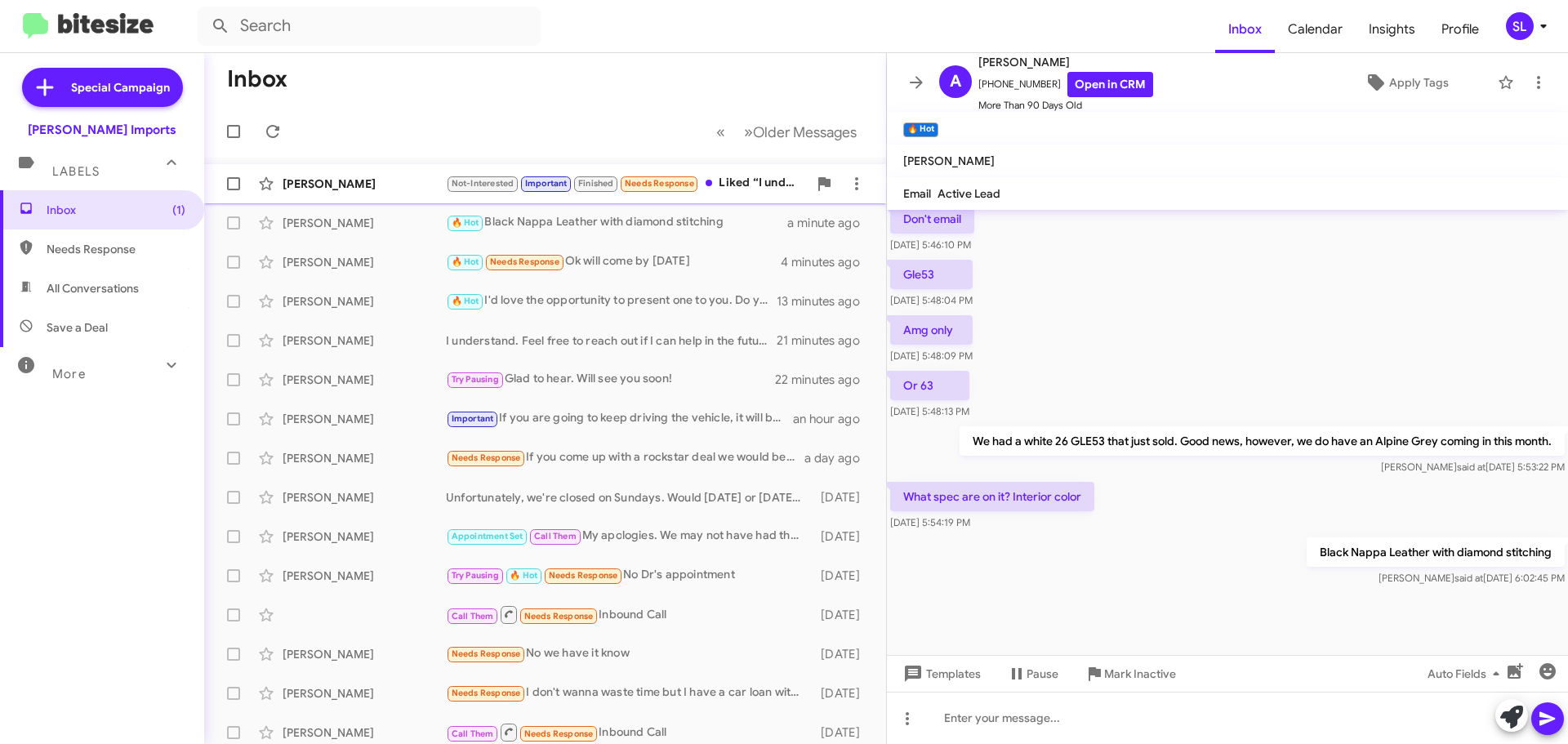
click at [769, 184] on div "Not-Interested Important Finished Needs Response Liked “I understand now. And y…" at bounding box center [626, 183] width 362 height 19
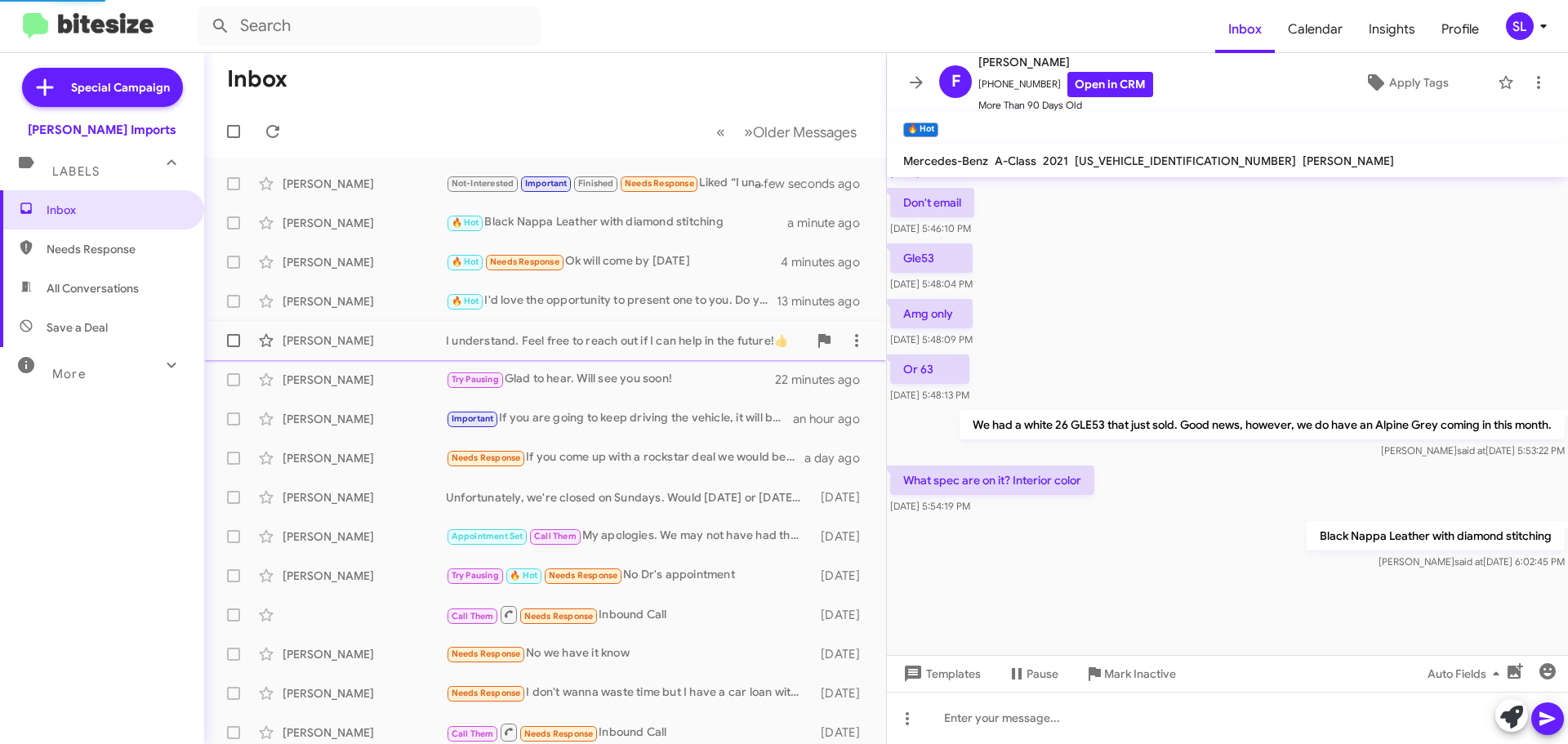
scroll to position [827, 0]
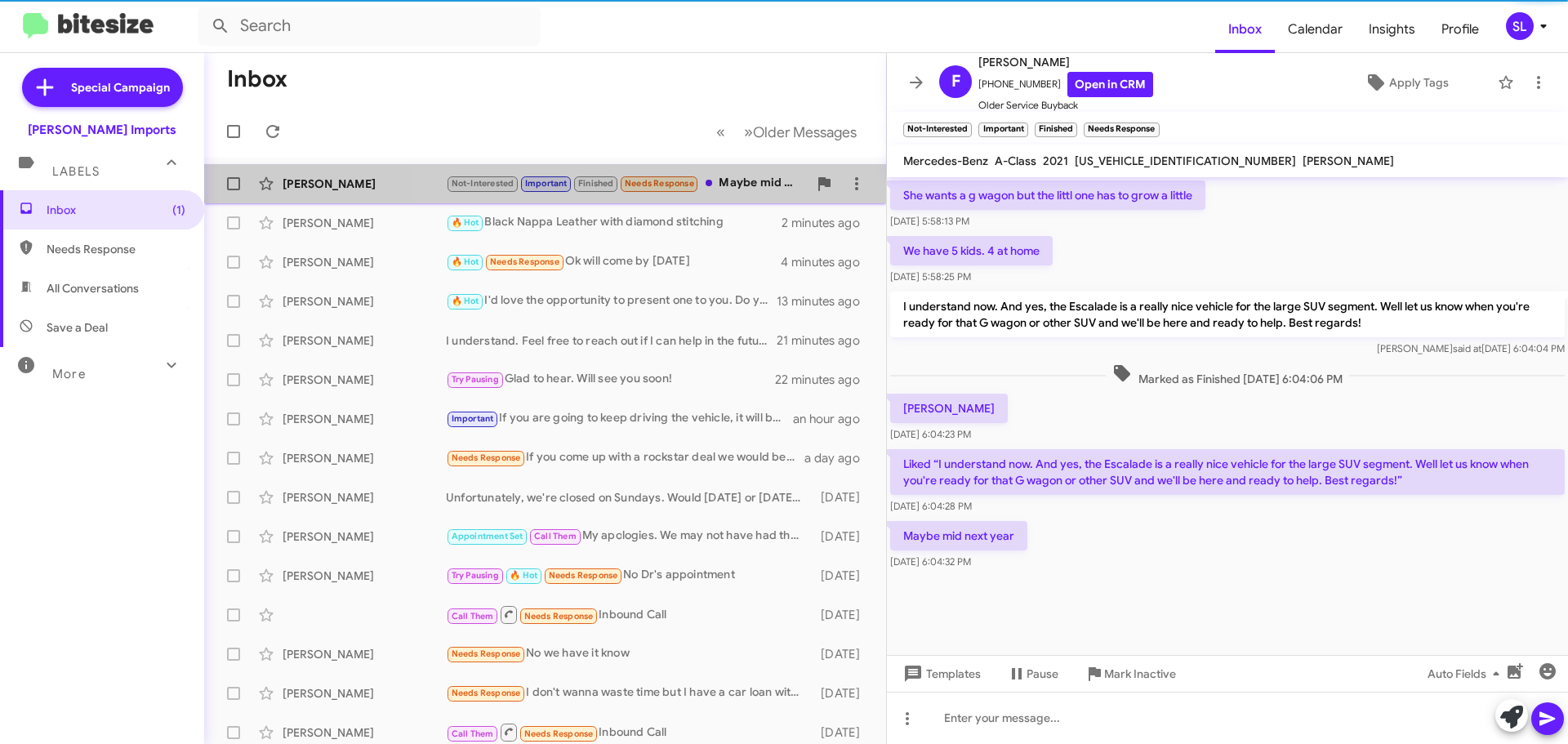
click at [762, 190] on div "Not-Interested Important Finished Needs Response Maybe mid next year" at bounding box center [626, 183] width 362 height 19
